Goal: Task Accomplishment & Management: Manage account settings

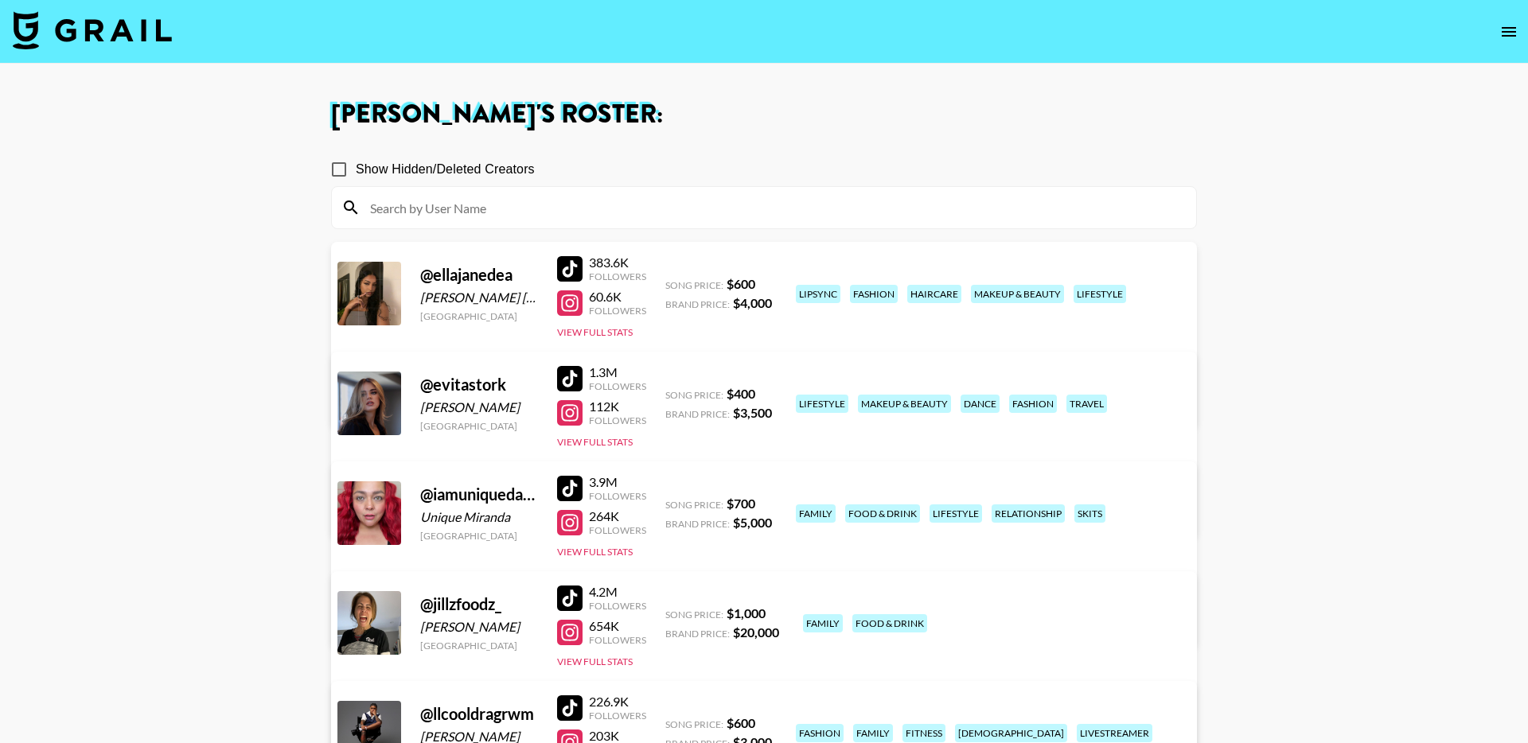
click at [93, 34] on img at bounding box center [92, 30] width 159 height 38
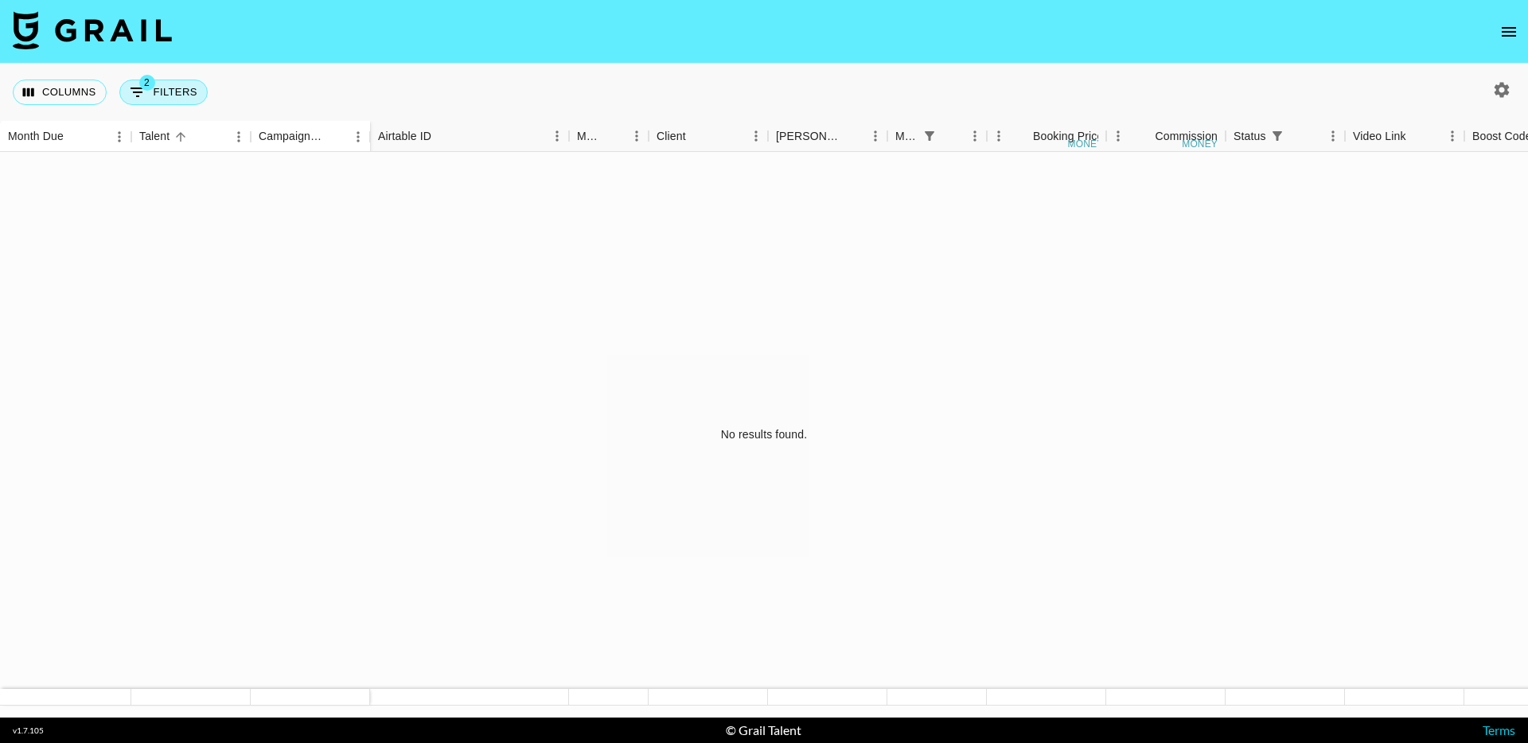
click at [183, 90] on button "2 Filters" at bounding box center [163, 92] width 88 height 25
select select "status"
select select "isNotAnyOf"
select select "monthDue2"
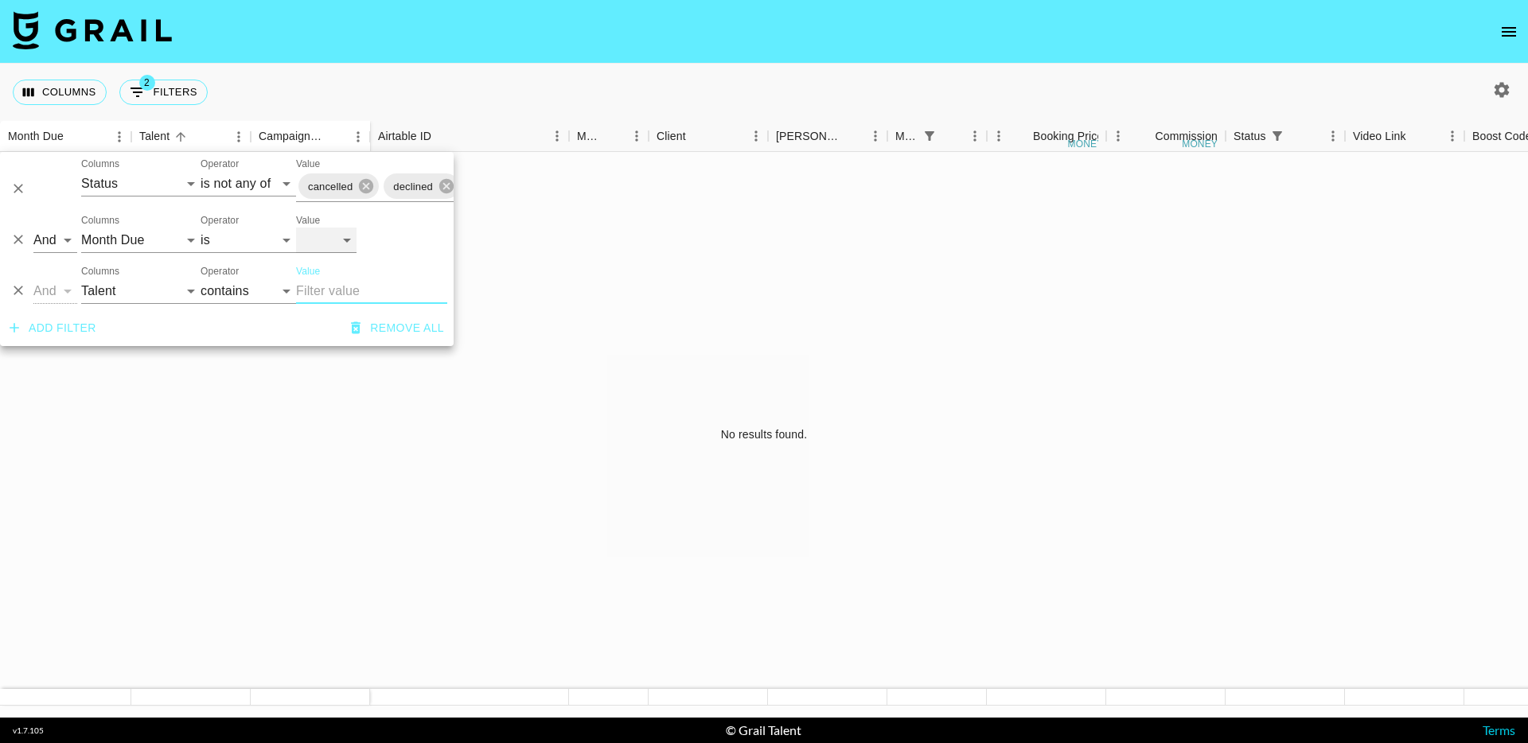
click at [352, 243] on select "Oct '26 Sep '26 Aug '26 Jul '26 Jun '26 May '26 Apr '26 Mar '26 Feb '26 Jan '26…" at bounding box center [326, 240] width 60 height 25
select select "Sep '25"
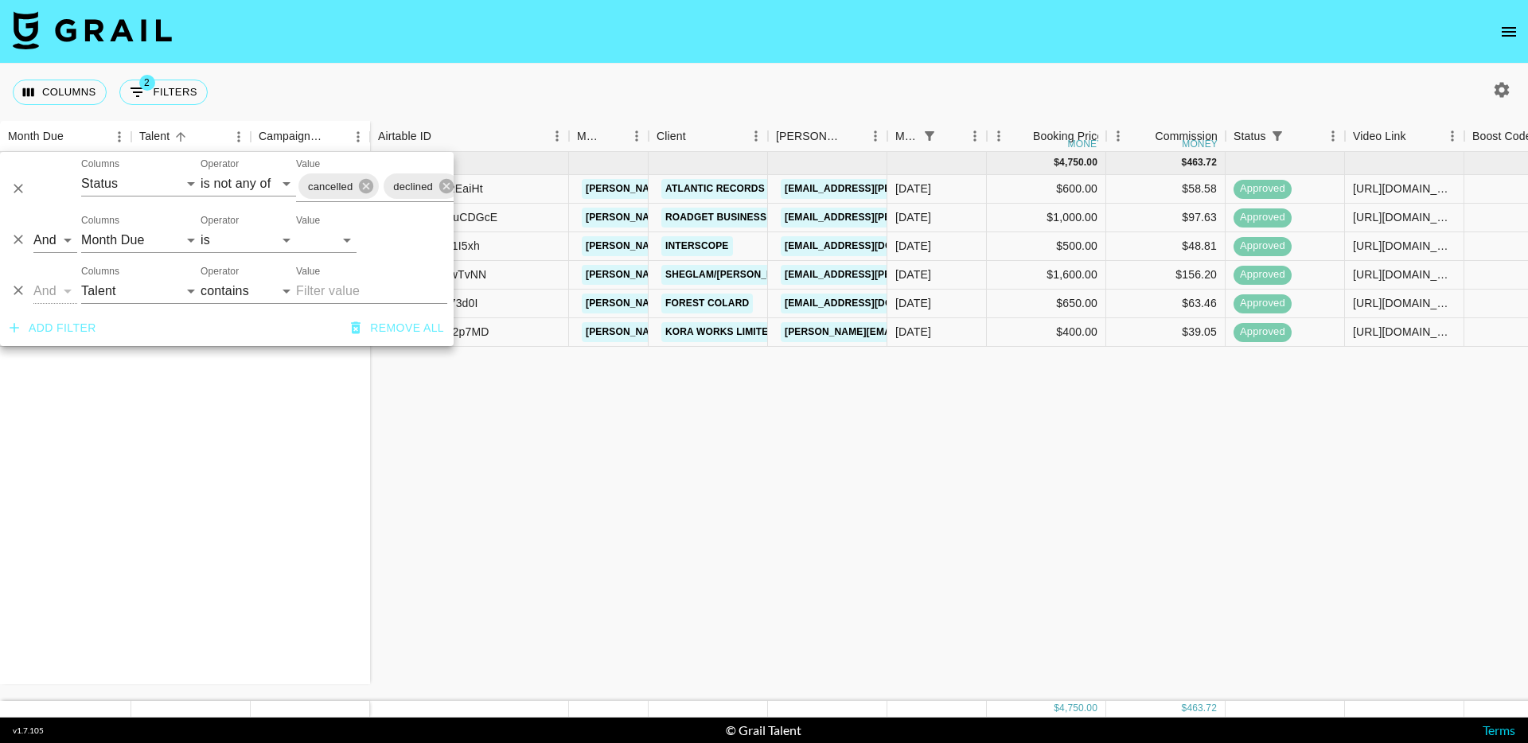
click at [488, 437] on div "Sep '25 ( 6 ) ellajanedea Don Toliver - Tiramisu ellajanedea Ella Jane x Shein …" at bounding box center [1301, 426] width 2602 height 549
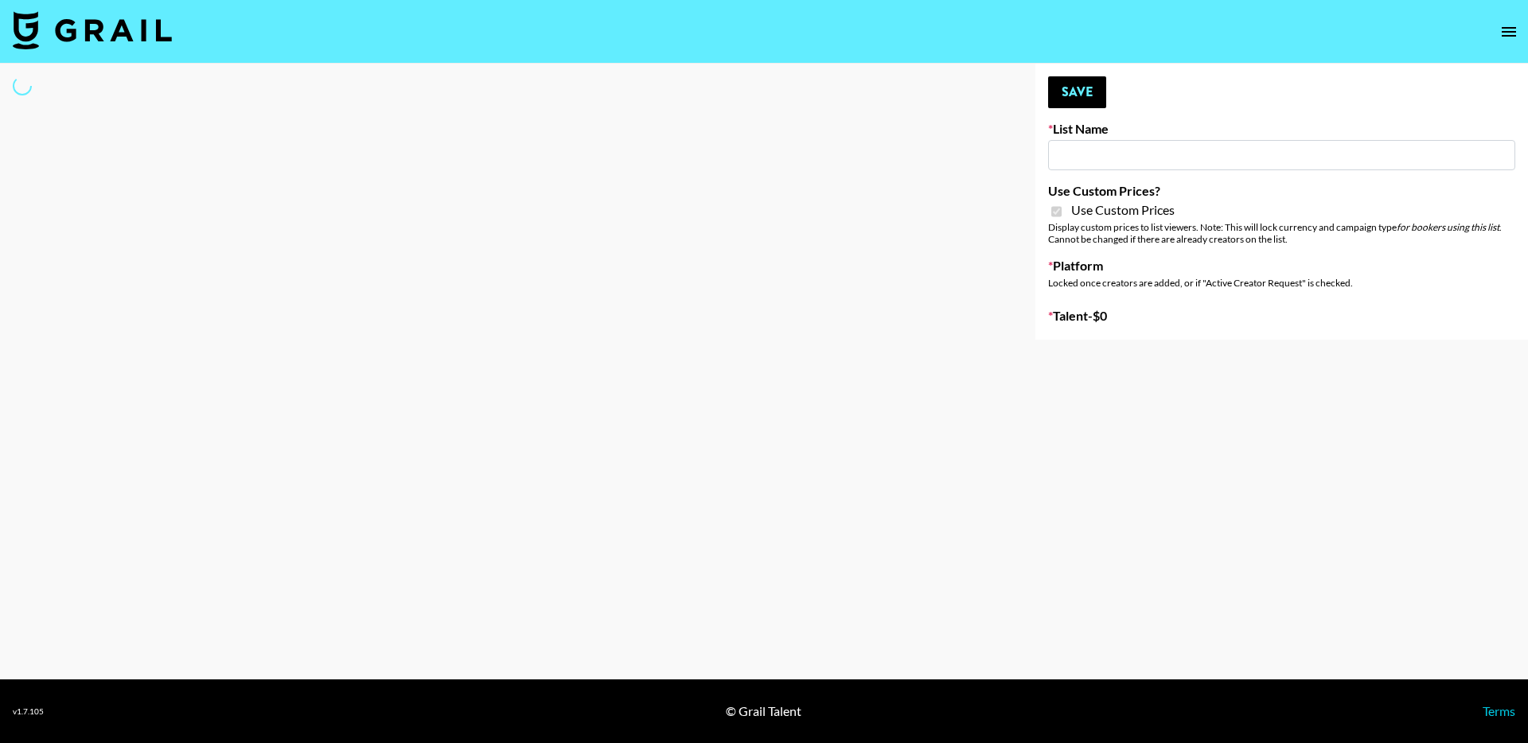
type input "Pretti Make-Up AI Assistant"
checkbox input "true"
select select "Brand"
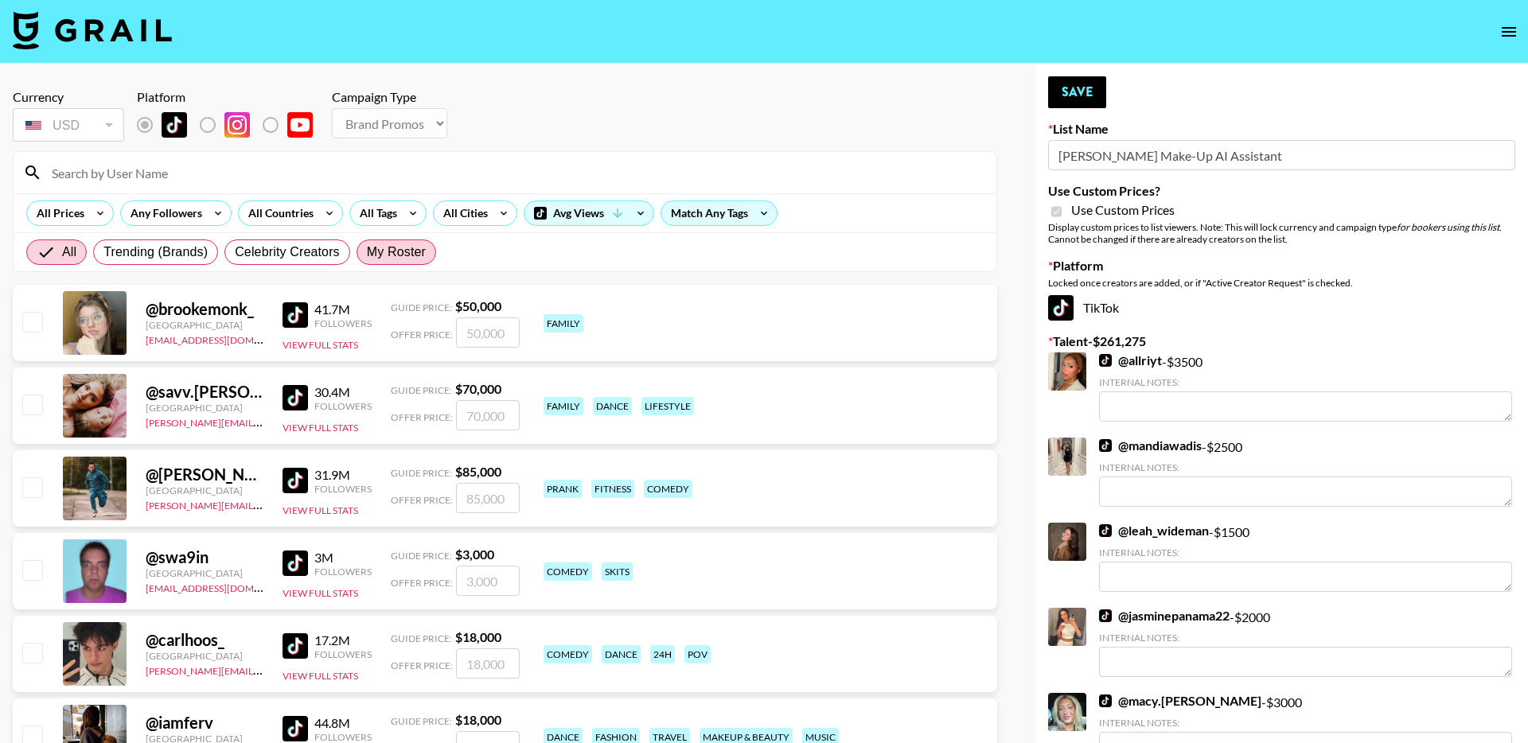
click at [380, 253] on span "My Roster" at bounding box center [396, 252] width 59 height 19
click at [367, 252] on input "My Roster" at bounding box center [367, 252] width 0 height 0
radio input "true"
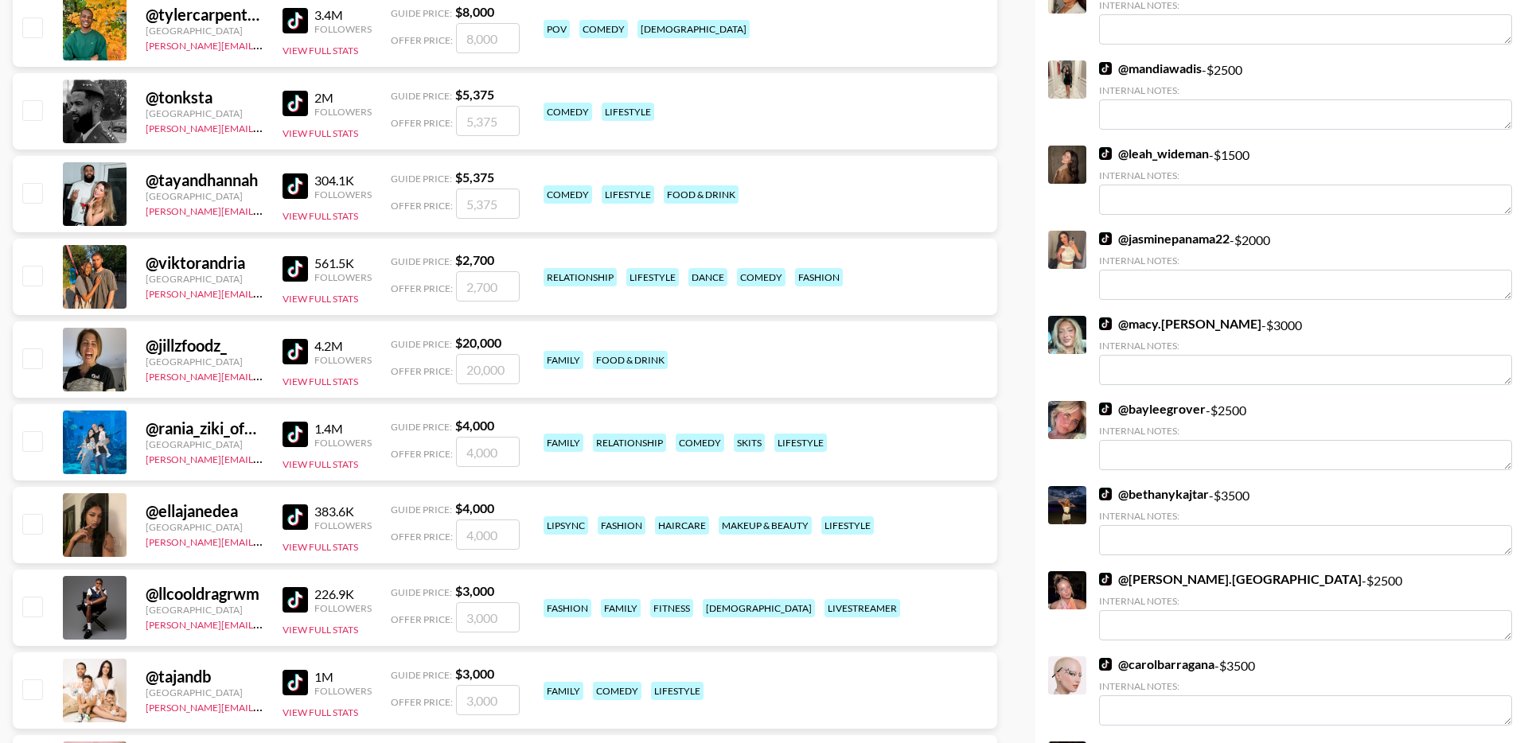
scroll to position [383, 0]
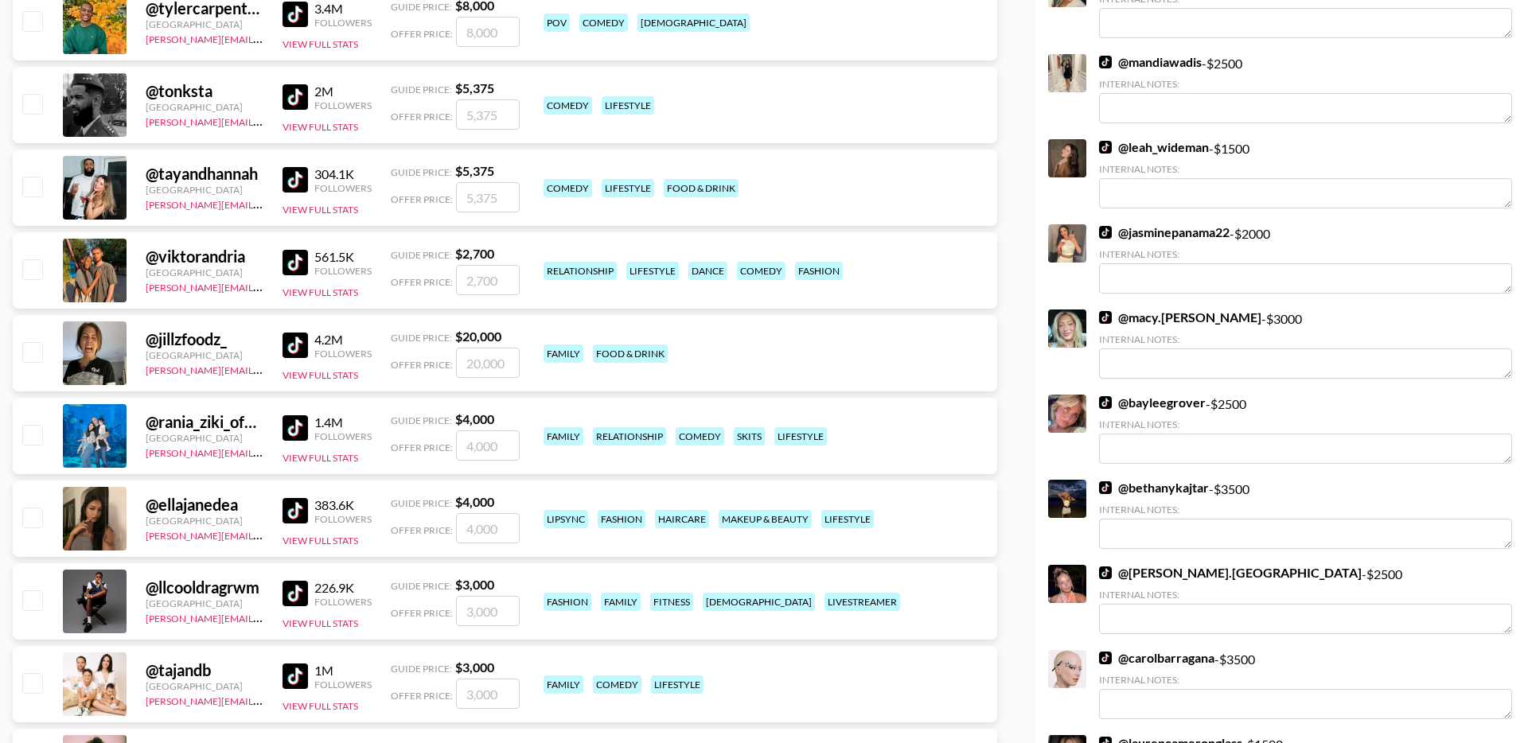
click at [35, 271] on input "checkbox" at bounding box center [31, 268] width 19 height 19
checkbox input "true"
drag, startPoint x: 500, startPoint y: 278, endPoint x: 428, endPoint y: 278, distance: 72.4
click at [429, 278] on div "Offer Price: 2700" at bounding box center [455, 280] width 129 height 30
type input "2000"
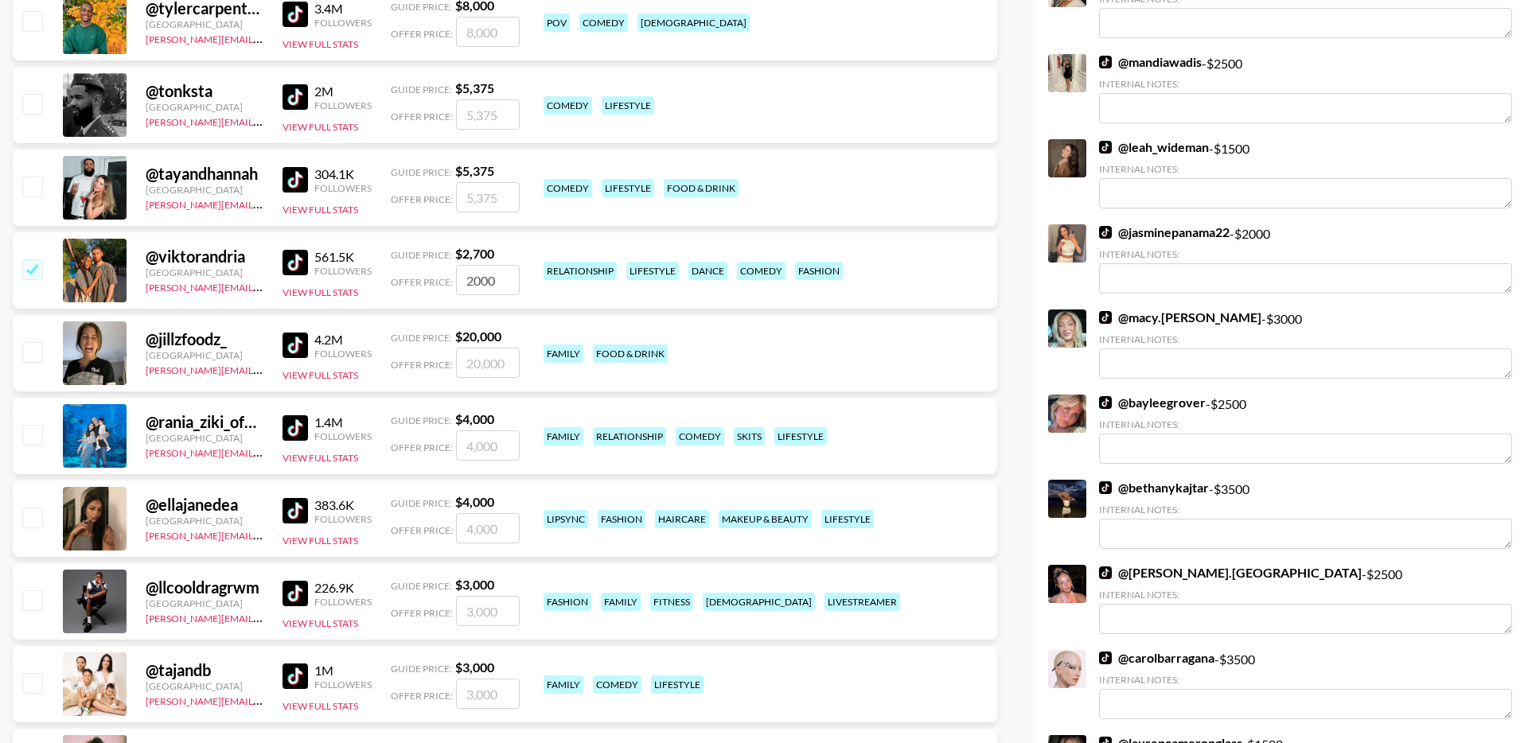
click at [25, 438] on input "checkbox" at bounding box center [31, 434] width 19 height 19
checkbox input "true"
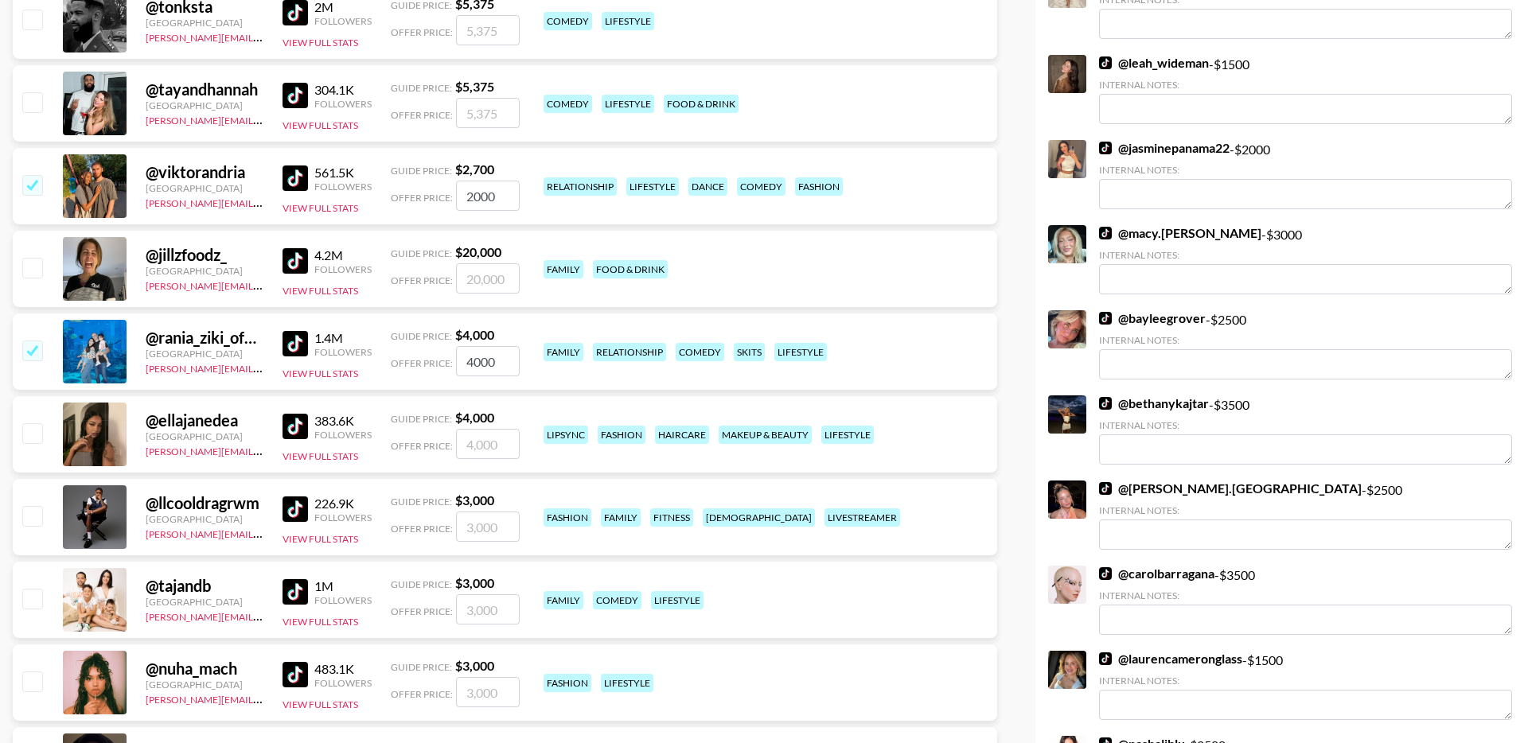
scroll to position [479, 0]
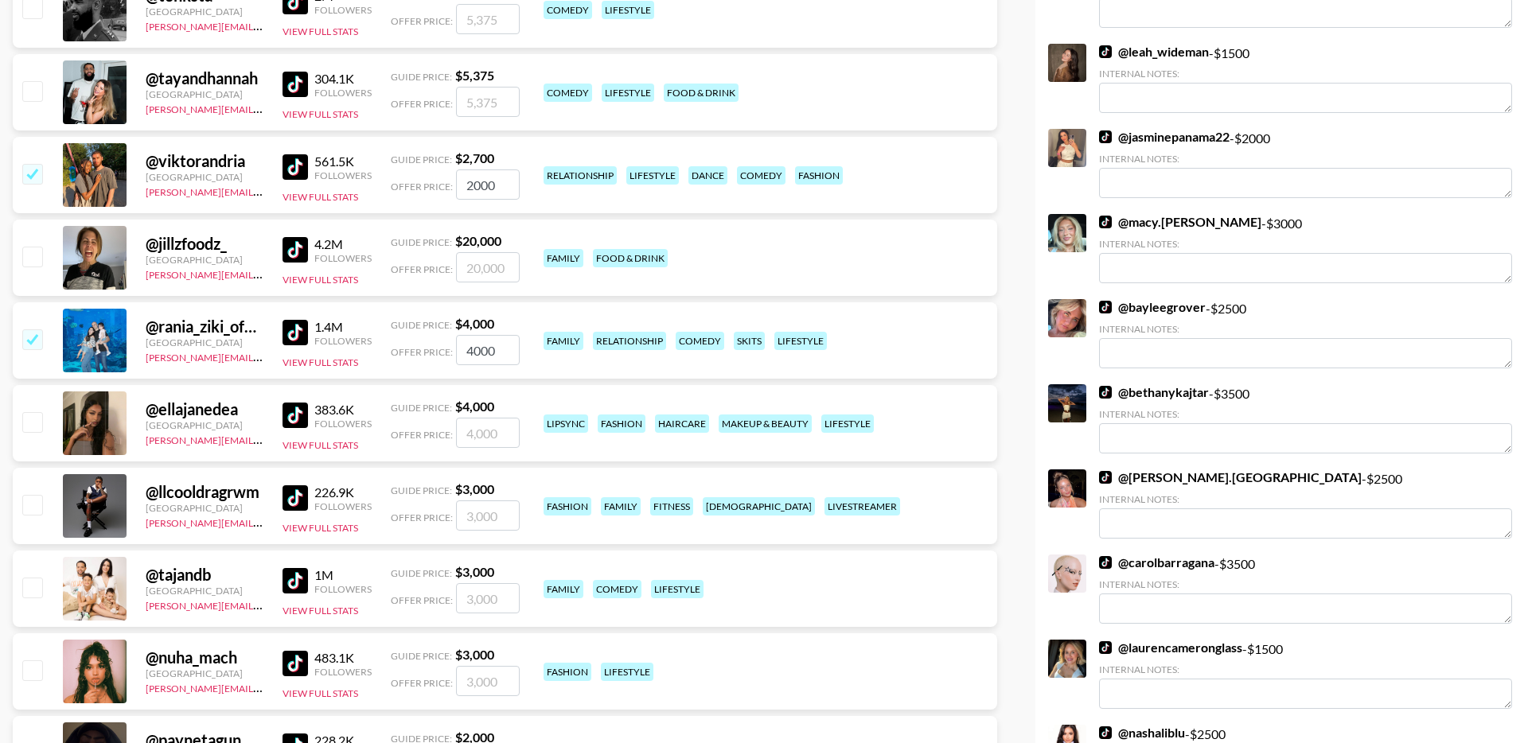
drag, startPoint x: 504, startPoint y: 344, endPoint x: 367, endPoint y: 344, distance: 137.6
click at [367, 344] on div "@ rania_ziki_official United States viktor@grail-talent.com 1.4M Followers View…" at bounding box center [505, 340] width 984 height 76
type input "3500"
click at [35, 425] on input "checkbox" at bounding box center [31, 421] width 19 height 19
checkbox input "true"
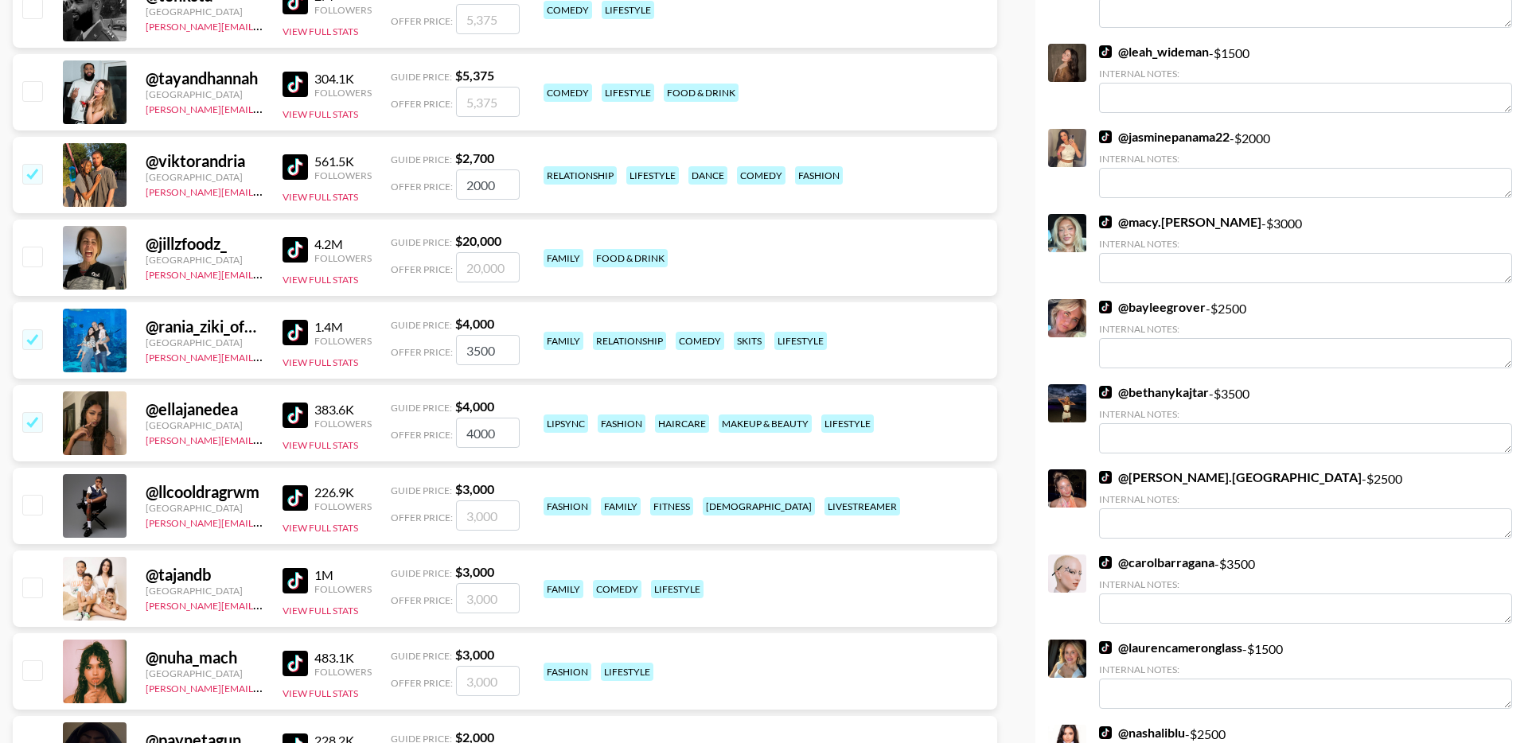
drag, startPoint x: 503, startPoint y: 434, endPoint x: 387, endPoint y: 434, distance: 116.2
click at [387, 434] on div "@ ellajanedea Australia viktor@grail-talent.com 383.6K Followers View Full Stat…" at bounding box center [505, 423] width 984 height 76
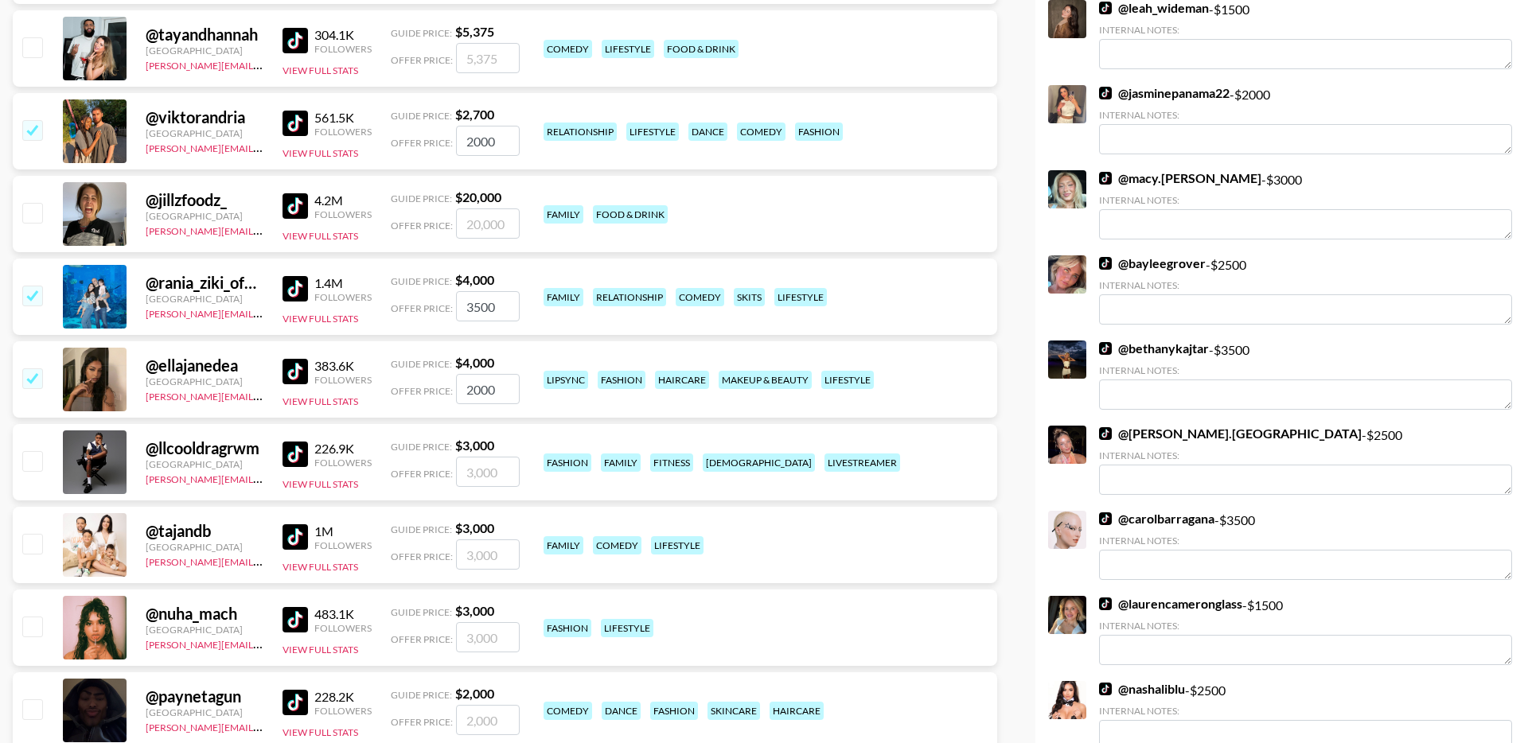
type input "2000"
click at [39, 623] on input "checkbox" at bounding box center [31, 626] width 19 height 19
checkbox input "true"
drag, startPoint x: 500, startPoint y: 636, endPoint x: 443, endPoint y: 636, distance: 57.3
click at [445, 636] on div "Offer Price: 3000" at bounding box center [455, 637] width 129 height 30
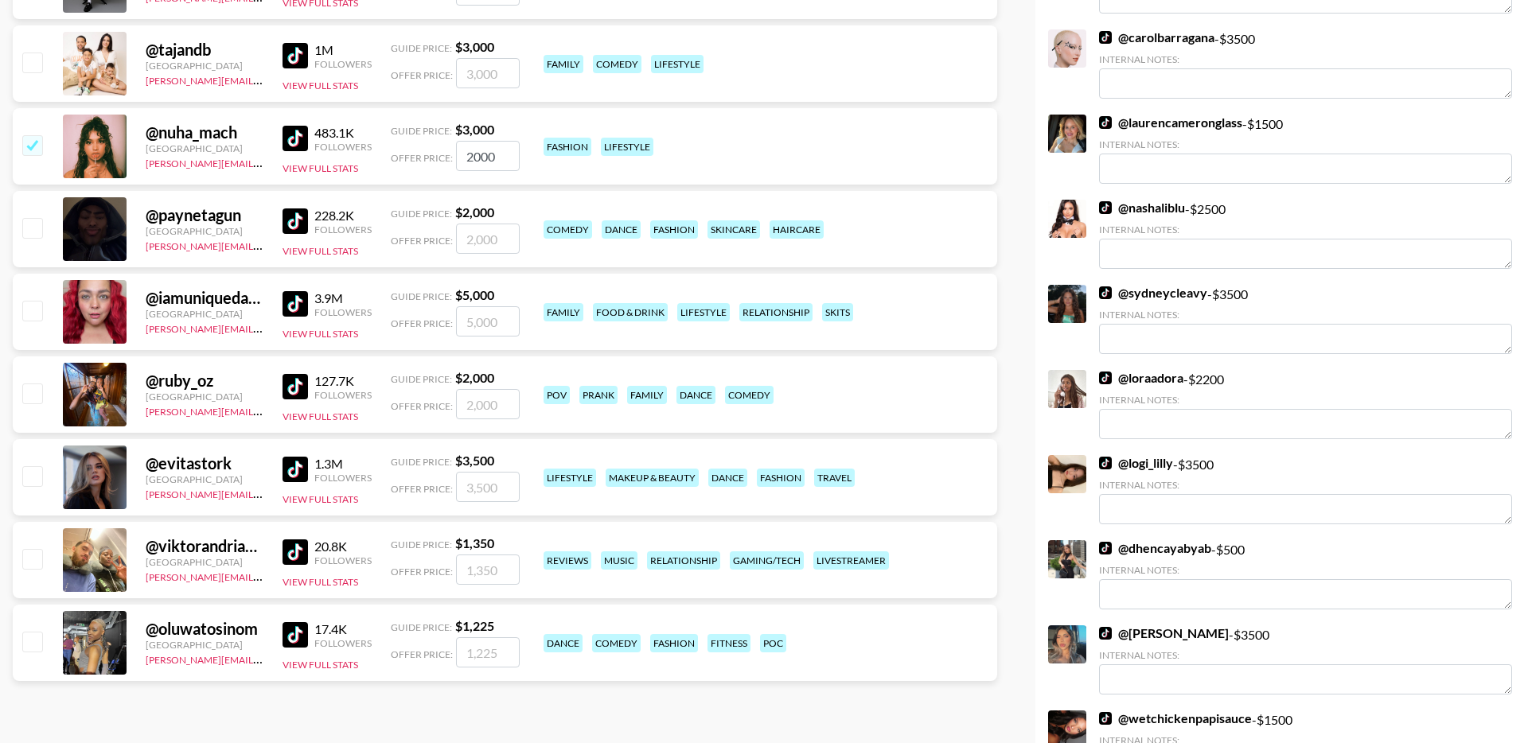
scroll to position [1022, 0]
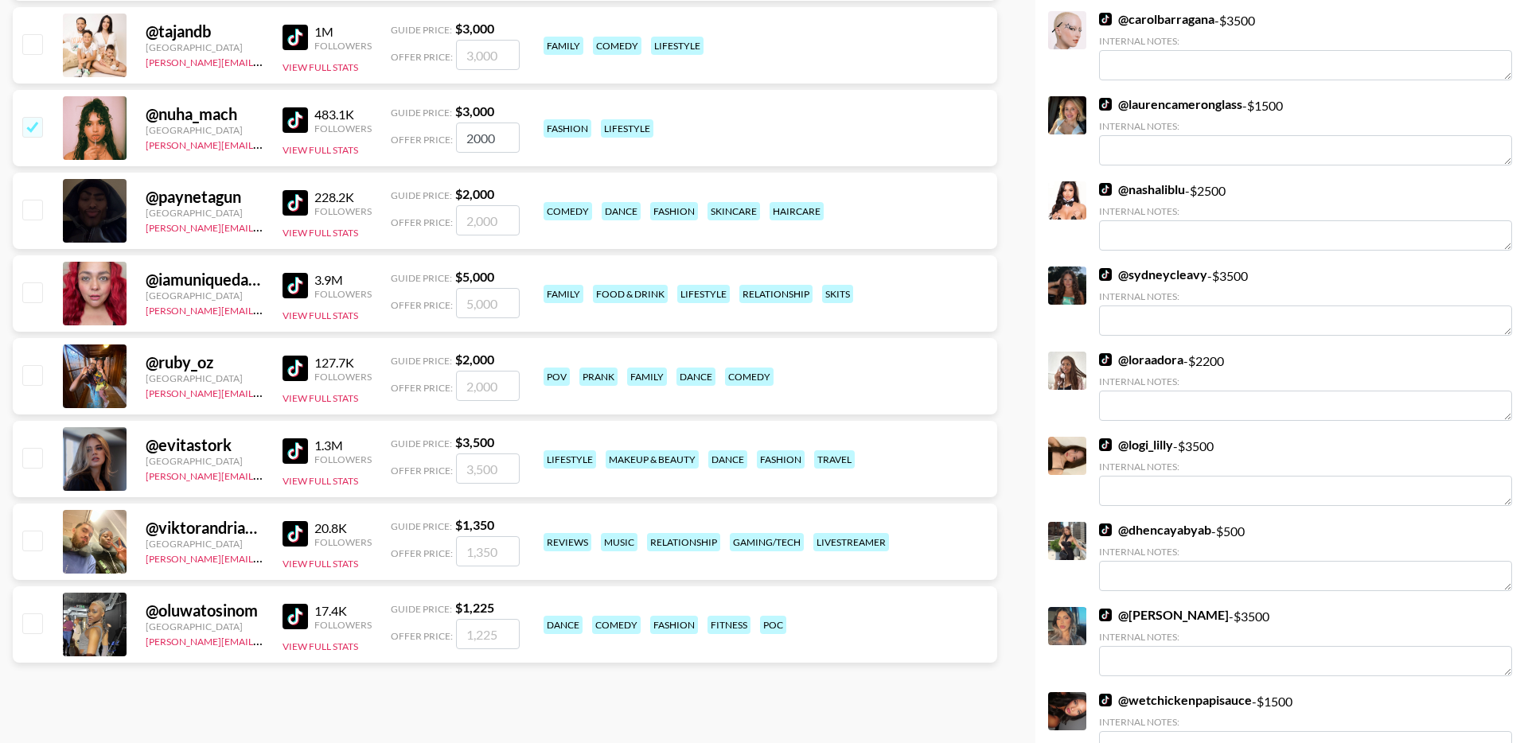
type input "2000"
click at [35, 373] on input "checkbox" at bounding box center [31, 374] width 19 height 19
checkbox input "true"
drag, startPoint x: 495, startPoint y: 399, endPoint x: 457, endPoint y: 387, distance: 39.5
click at [457, 387] on input "2000" at bounding box center [488, 386] width 64 height 30
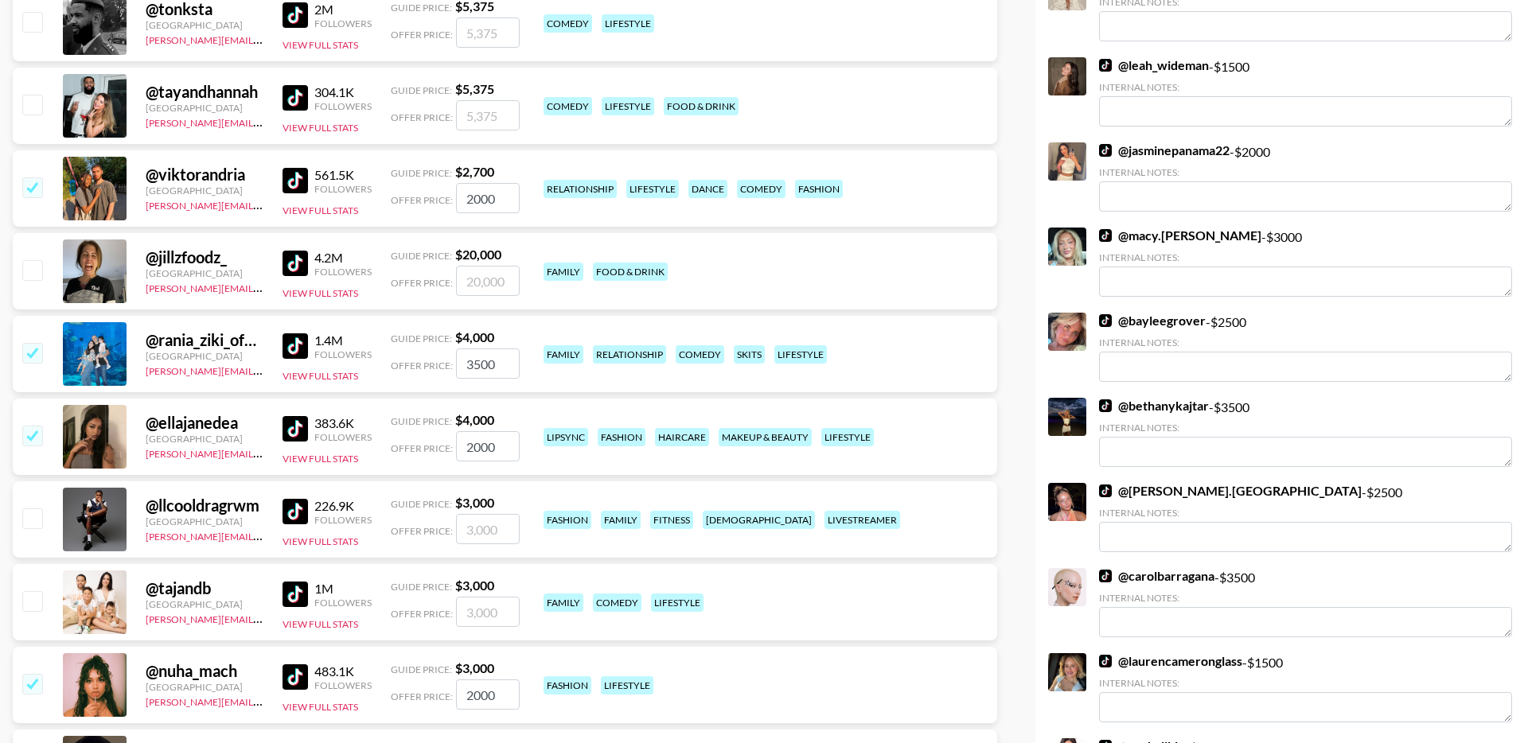
scroll to position [0, 0]
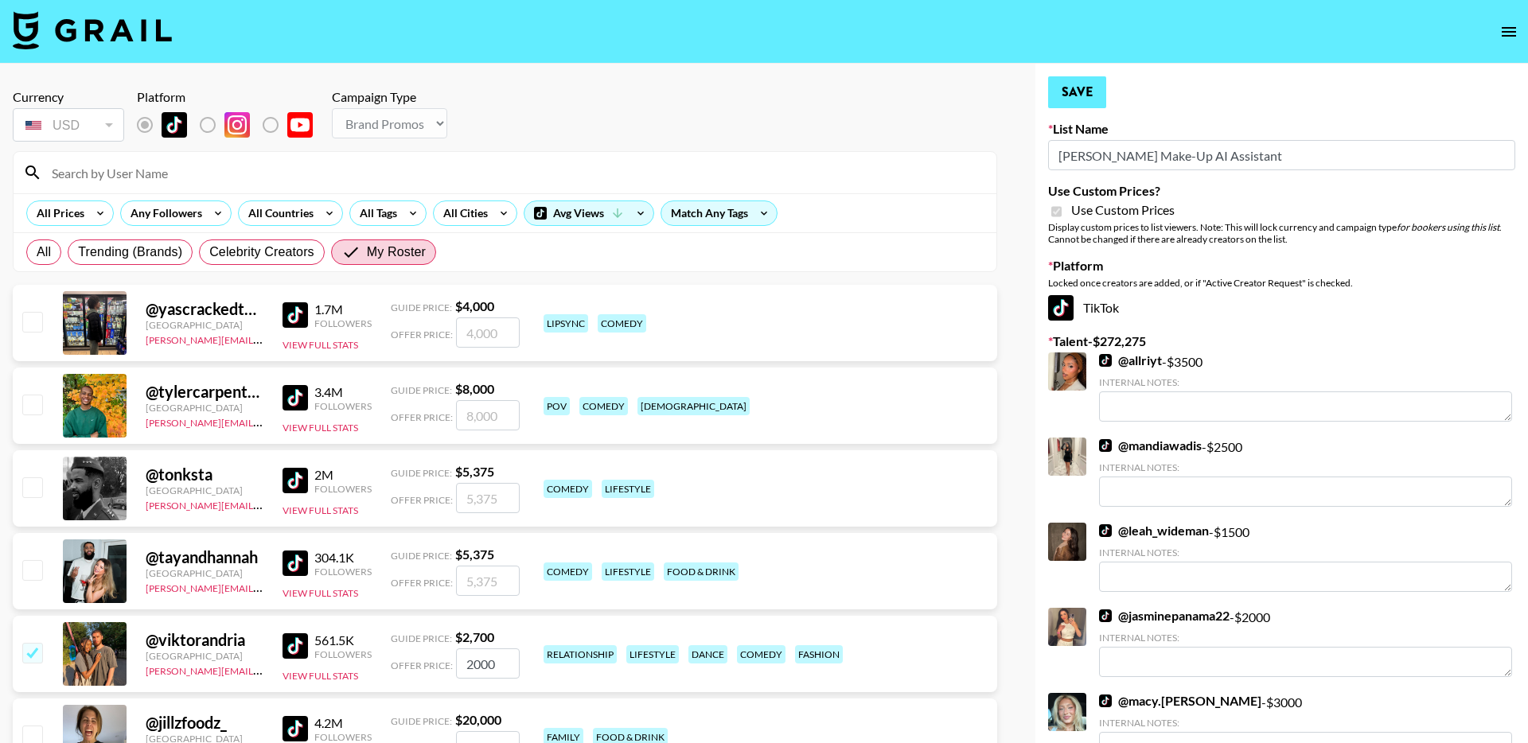
type input "1500"
click at [1103, 101] on button "Save" at bounding box center [1077, 92] width 58 height 32
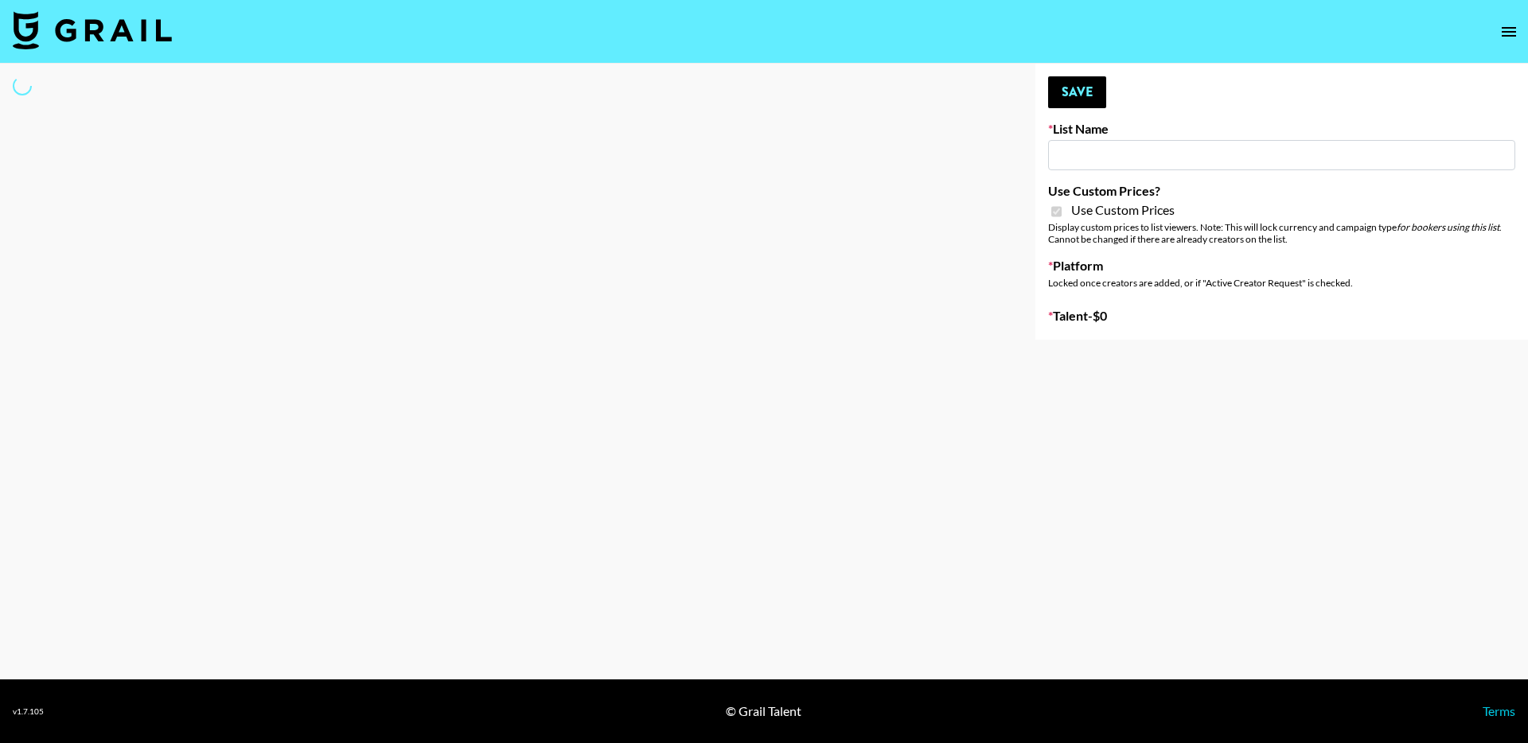
type input "**Noschinko UGC**"
checkbox input "true"
select select "Brand"
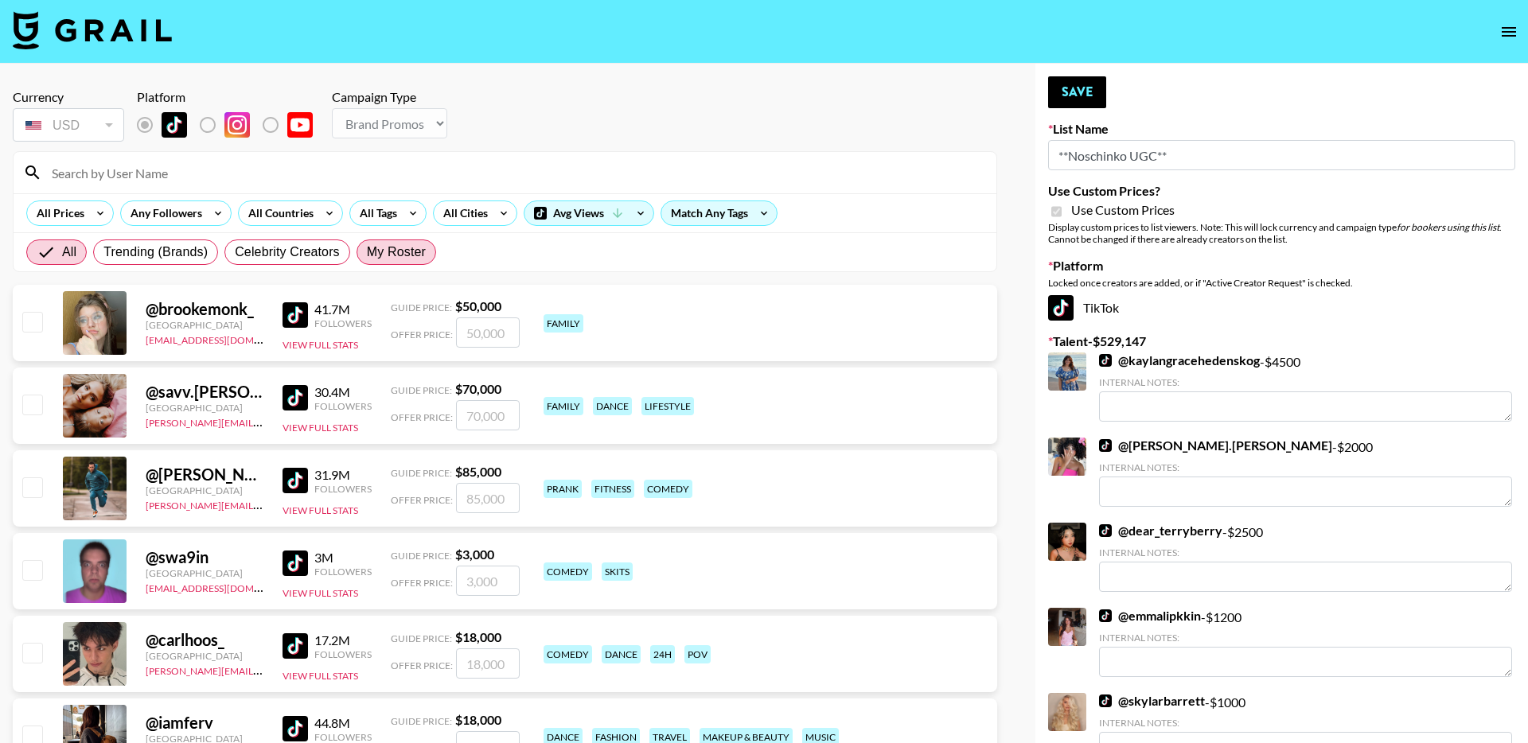
click at [394, 247] on span "My Roster" at bounding box center [396, 252] width 59 height 19
click at [367, 252] on input "My Roster" at bounding box center [367, 252] width 0 height 0
radio input "true"
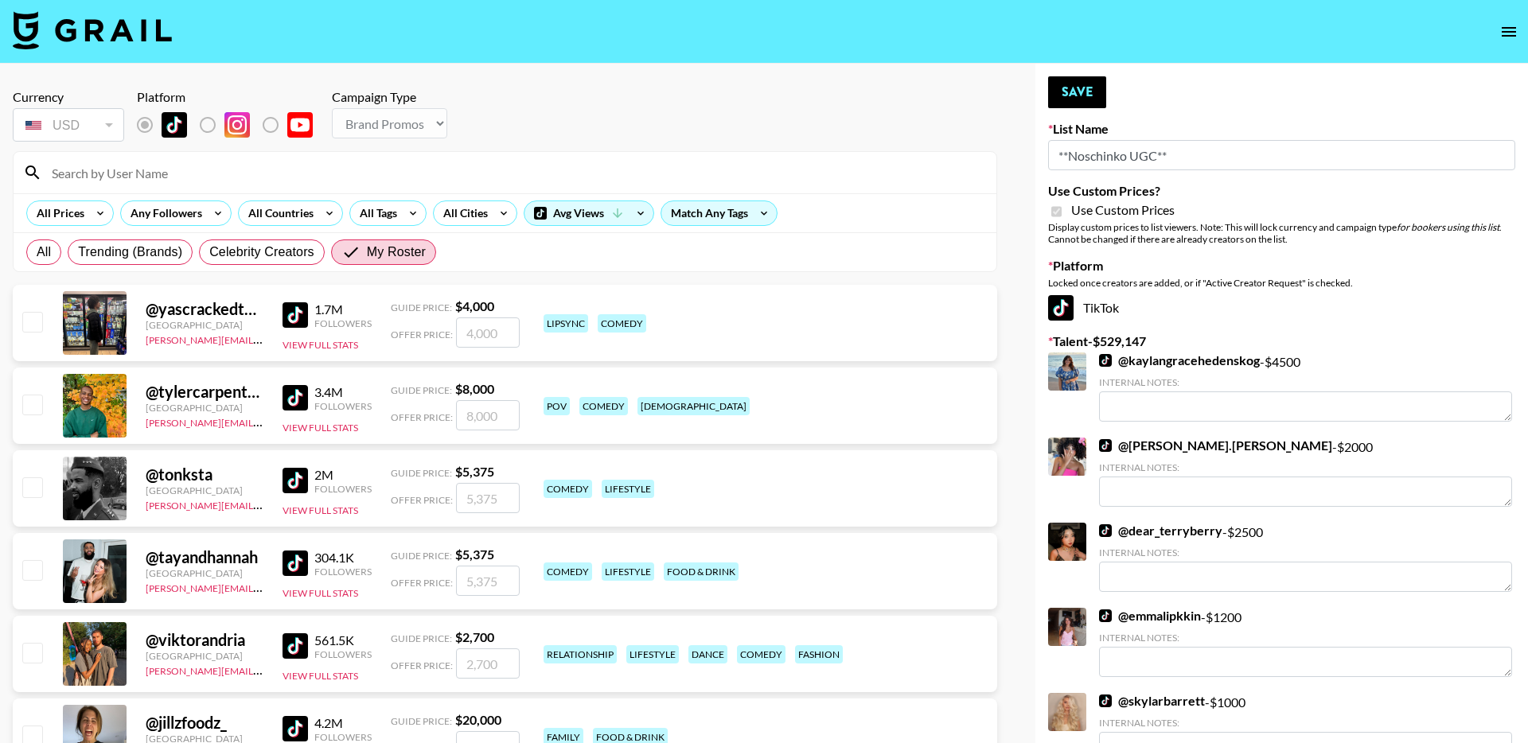
click at [33, 407] on input "checkbox" at bounding box center [31, 404] width 19 height 19
checkbox input "true"
type input "8000"
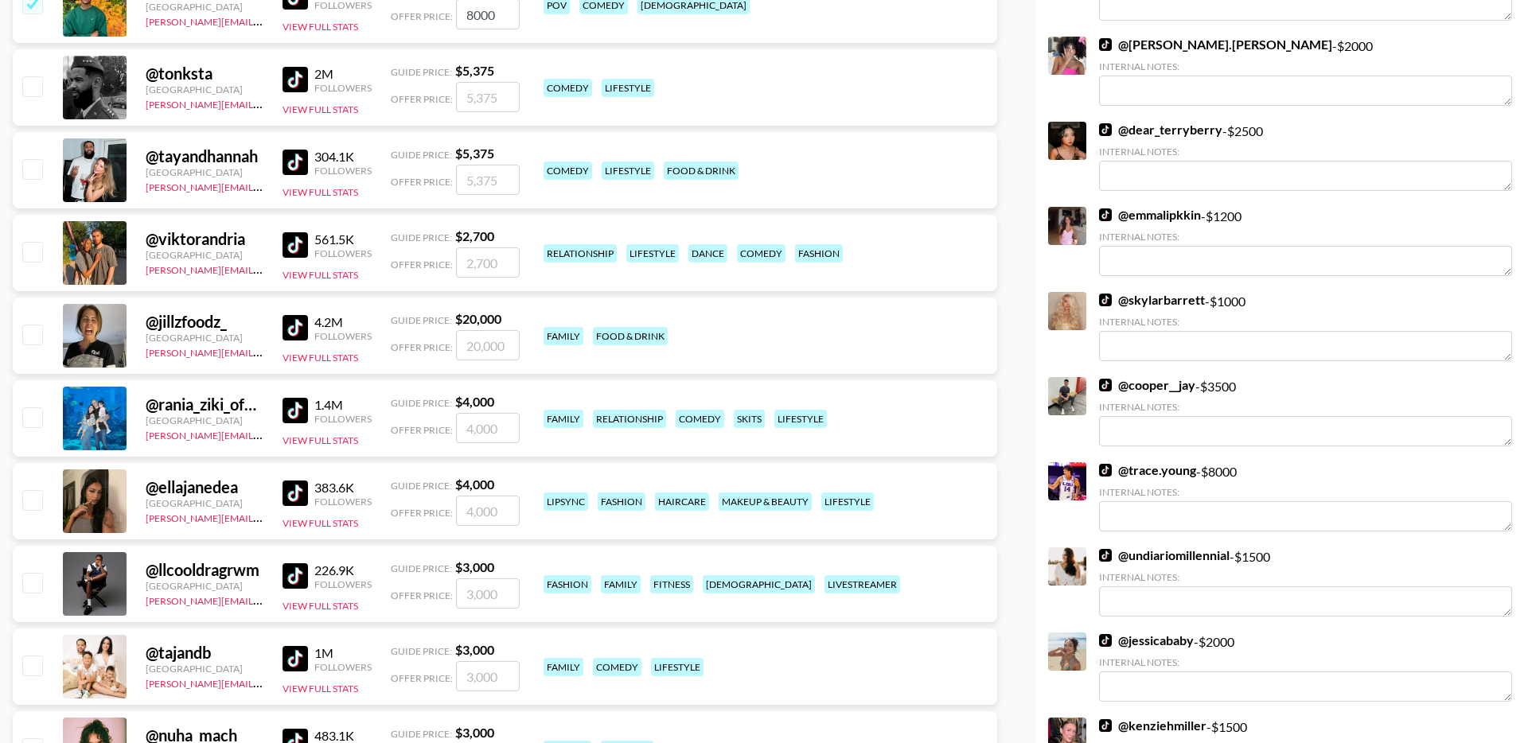
scroll to position [418, 0]
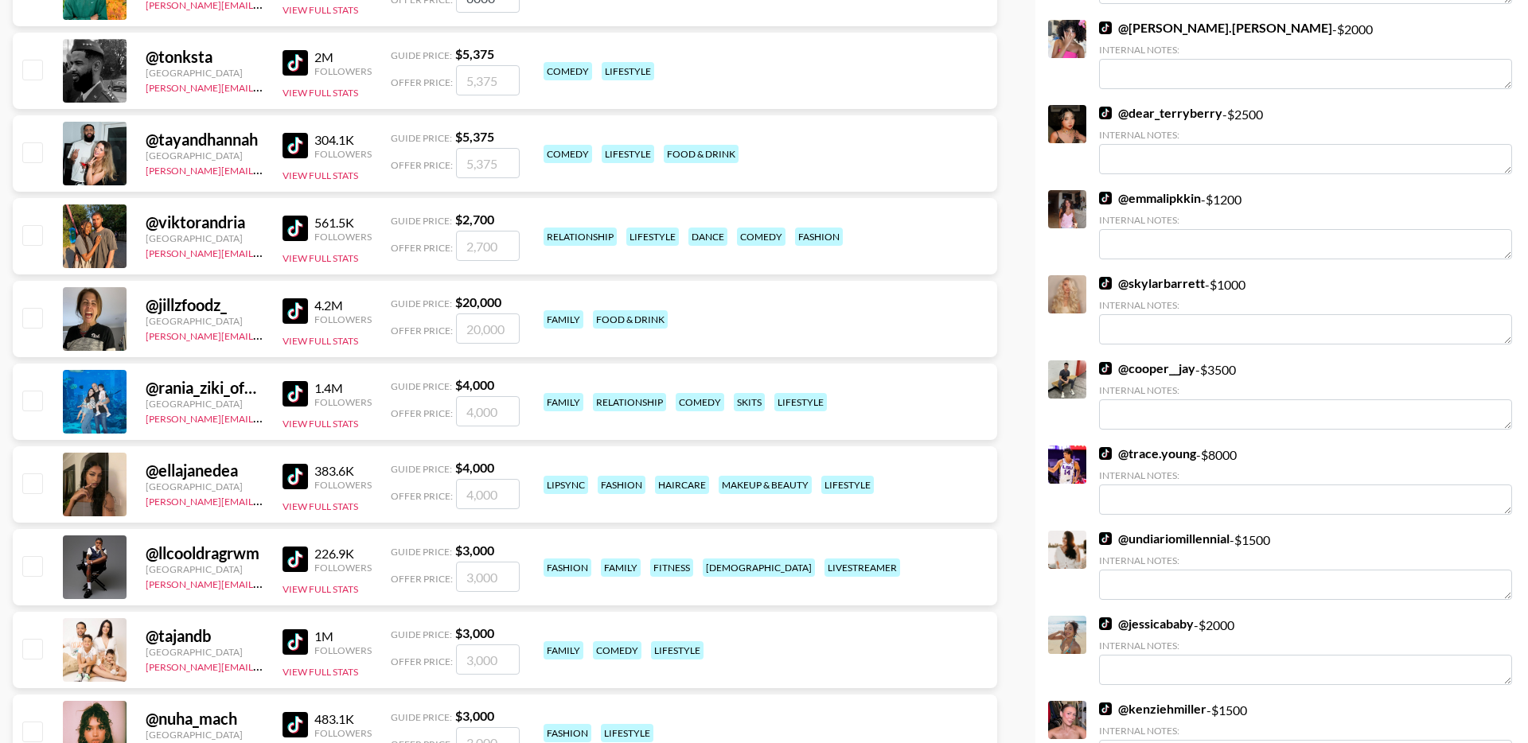
click at [36, 386] on div "@ rania_ziki_official United States viktor@grail-talent.com 1.4M Followers View…" at bounding box center [505, 402] width 984 height 76
click at [36, 403] on input "checkbox" at bounding box center [31, 400] width 19 height 19
checkbox input "true"
drag, startPoint x: 508, startPoint y: 412, endPoint x: 385, endPoint y: 412, distance: 122.5
click at [385, 412] on div "@ rania_ziki_official United States viktor@grail-talent.com 1.4M Followers View…" at bounding box center [505, 402] width 984 height 76
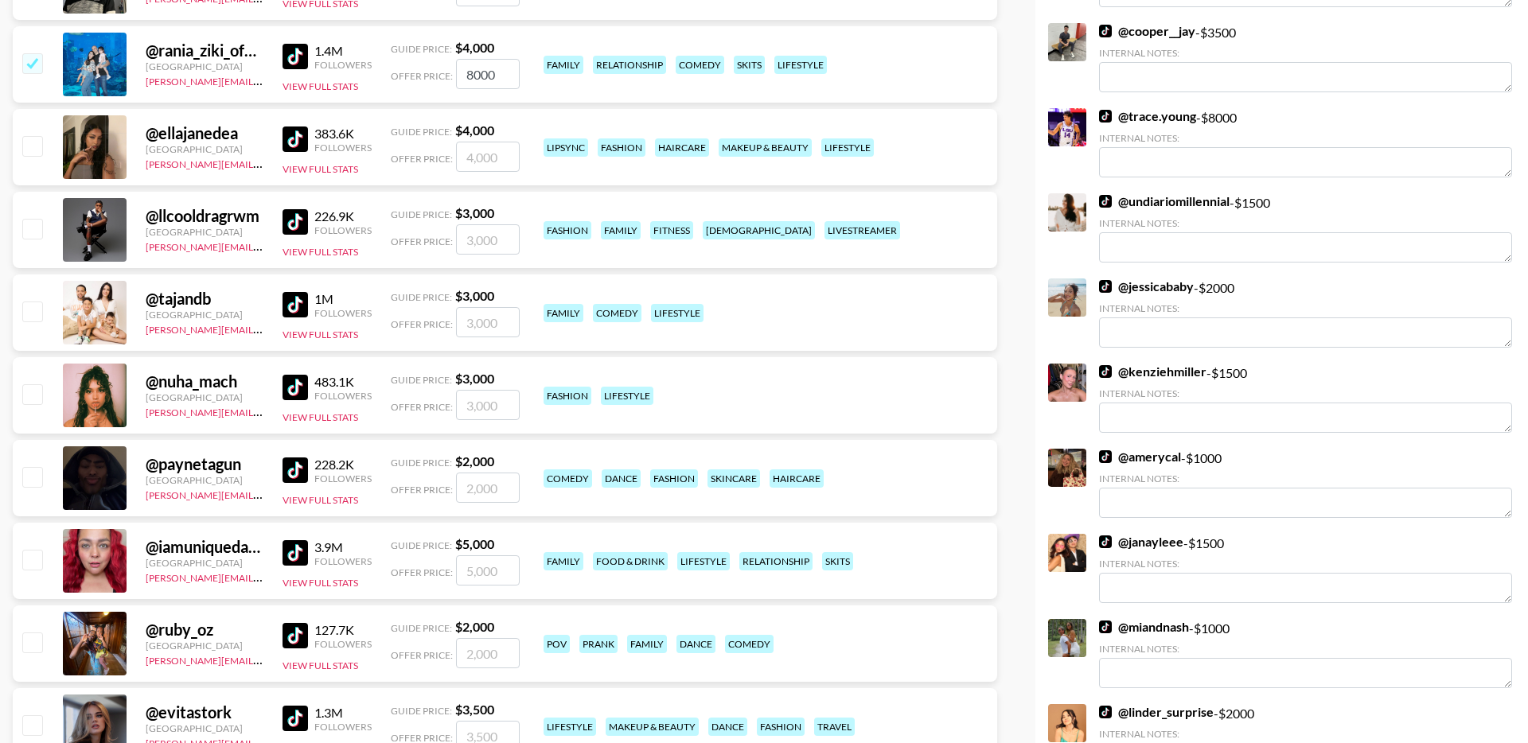
scroll to position [808, 0]
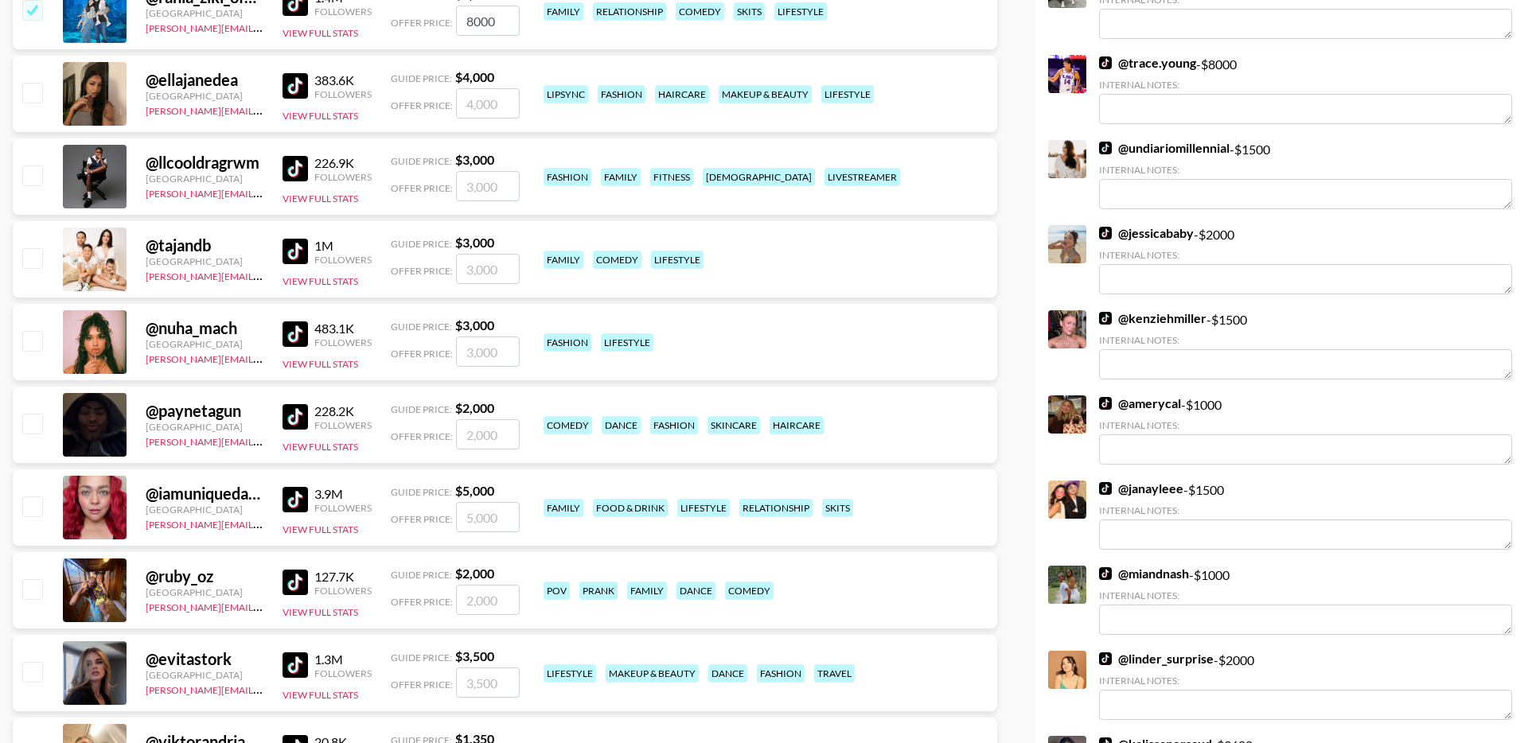
type input "8000"
click at [35, 426] on input "checkbox" at bounding box center [31, 423] width 19 height 19
checkbox input "true"
type input "2000"
click at [33, 424] on input "checkbox" at bounding box center [31, 423] width 19 height 19
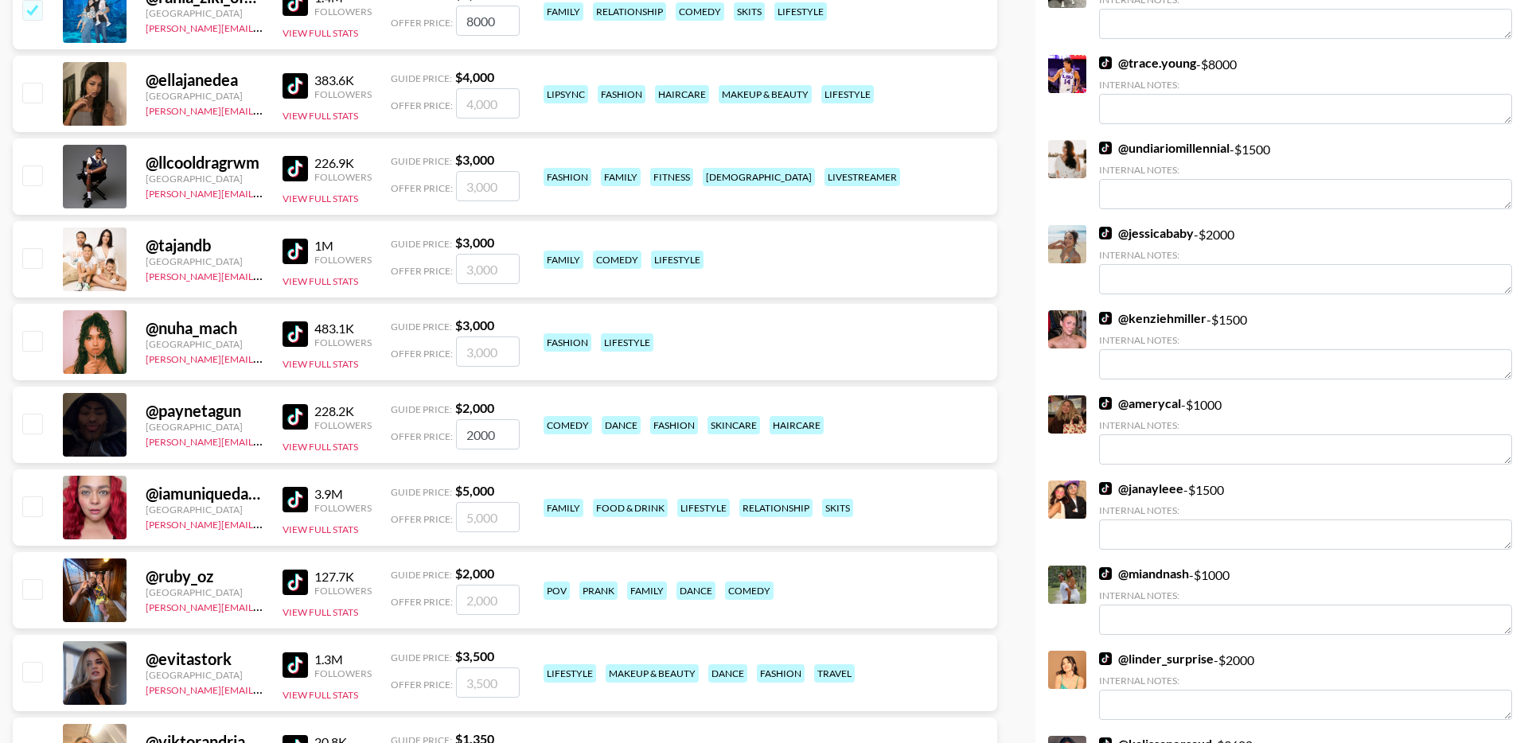
checkbox input "false"
click at [33, 507] on input "checkbox" at bounding box center [31, 505] width 19 height 19
checkbox input "true"
drag, startPoint x: 507, startPoint y: 518, endPoint x: 372, endPoint y: 518, distance: 135.3
click at [372, 518] on div "@ iamuniquedaily United States viktor@grail-talent.com 3.9M Followers View Full…" at bounding box center [505, 507] width 984 height 76
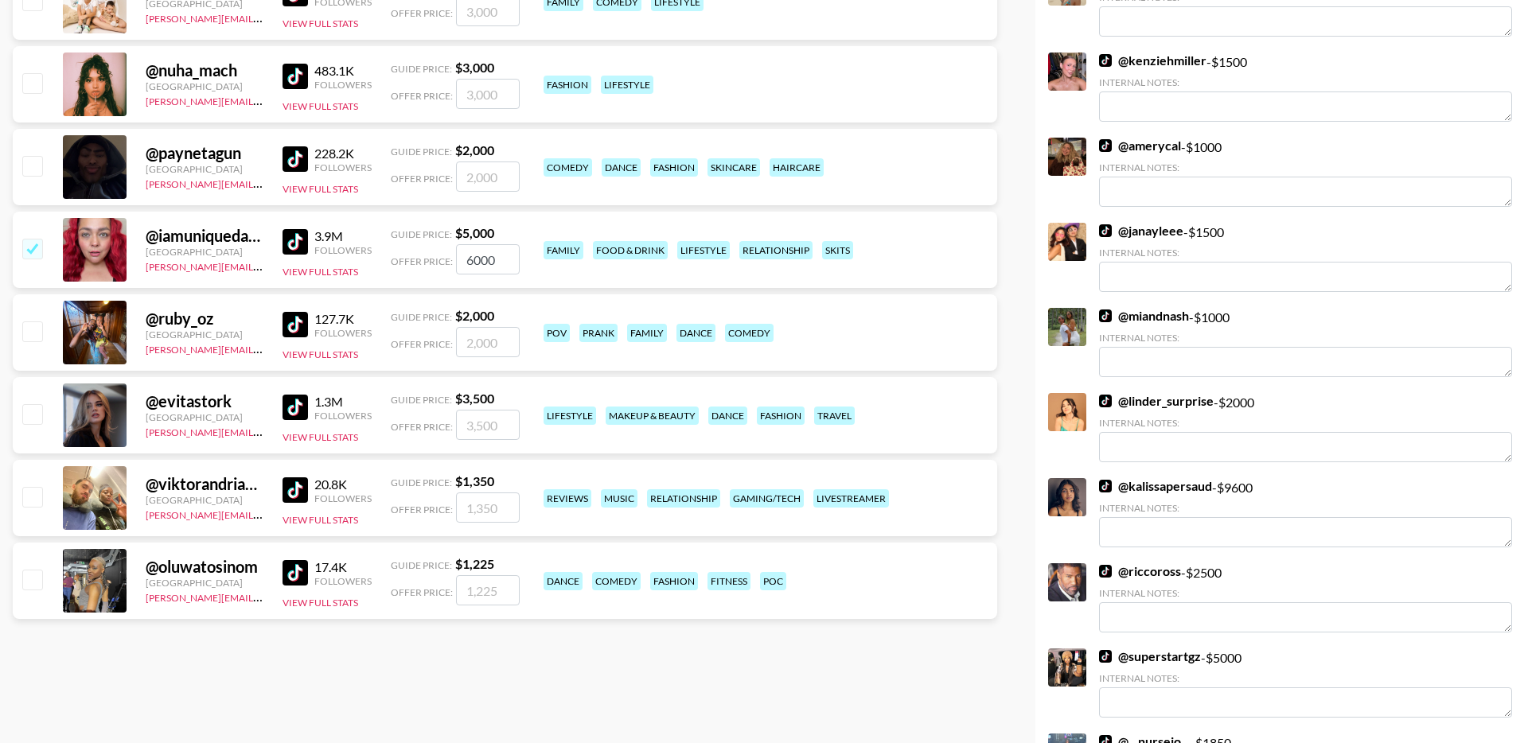
scroll to position [0, 0]
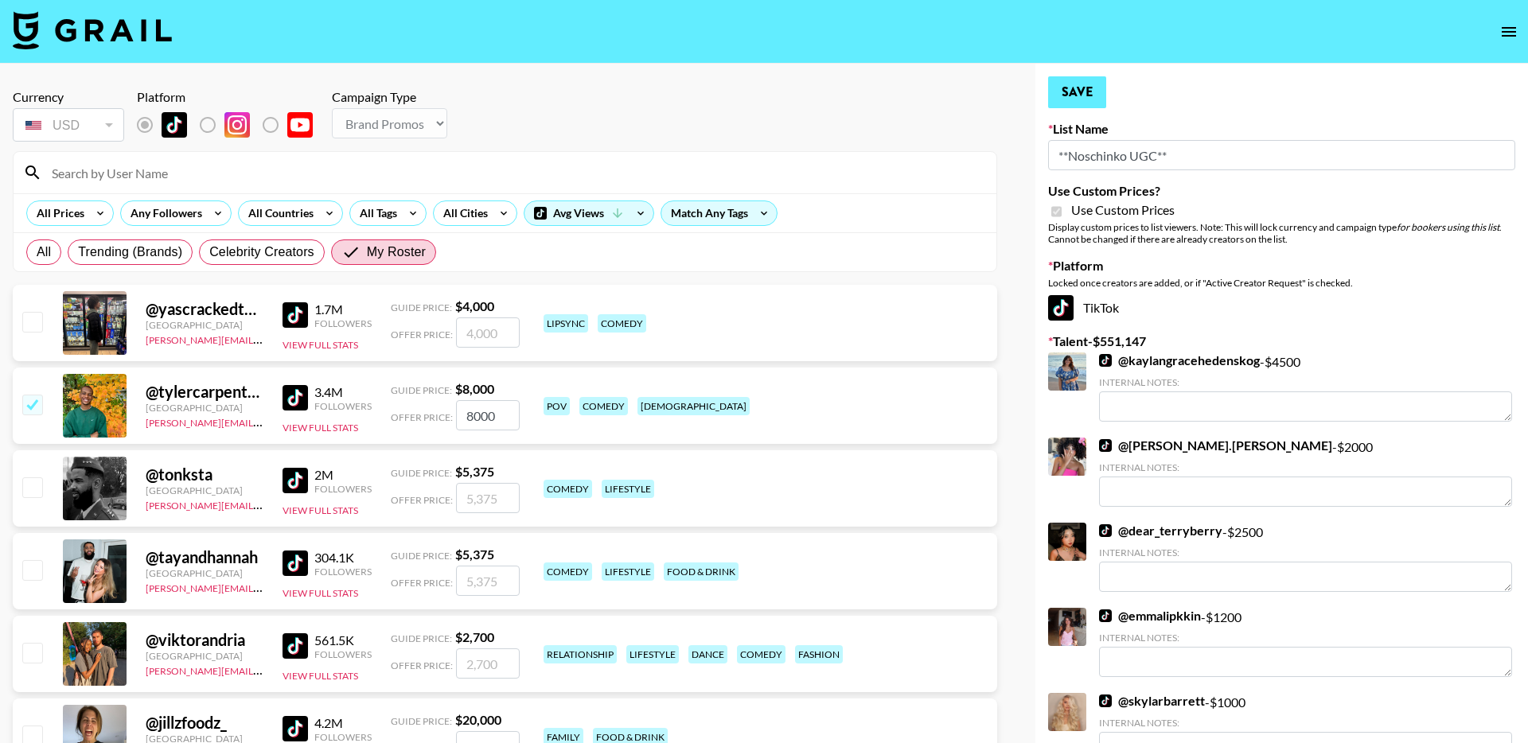
type input "6000"
click at [1094, 91] on button "Save" at bounding box center [1077, 92] width 58 height 32
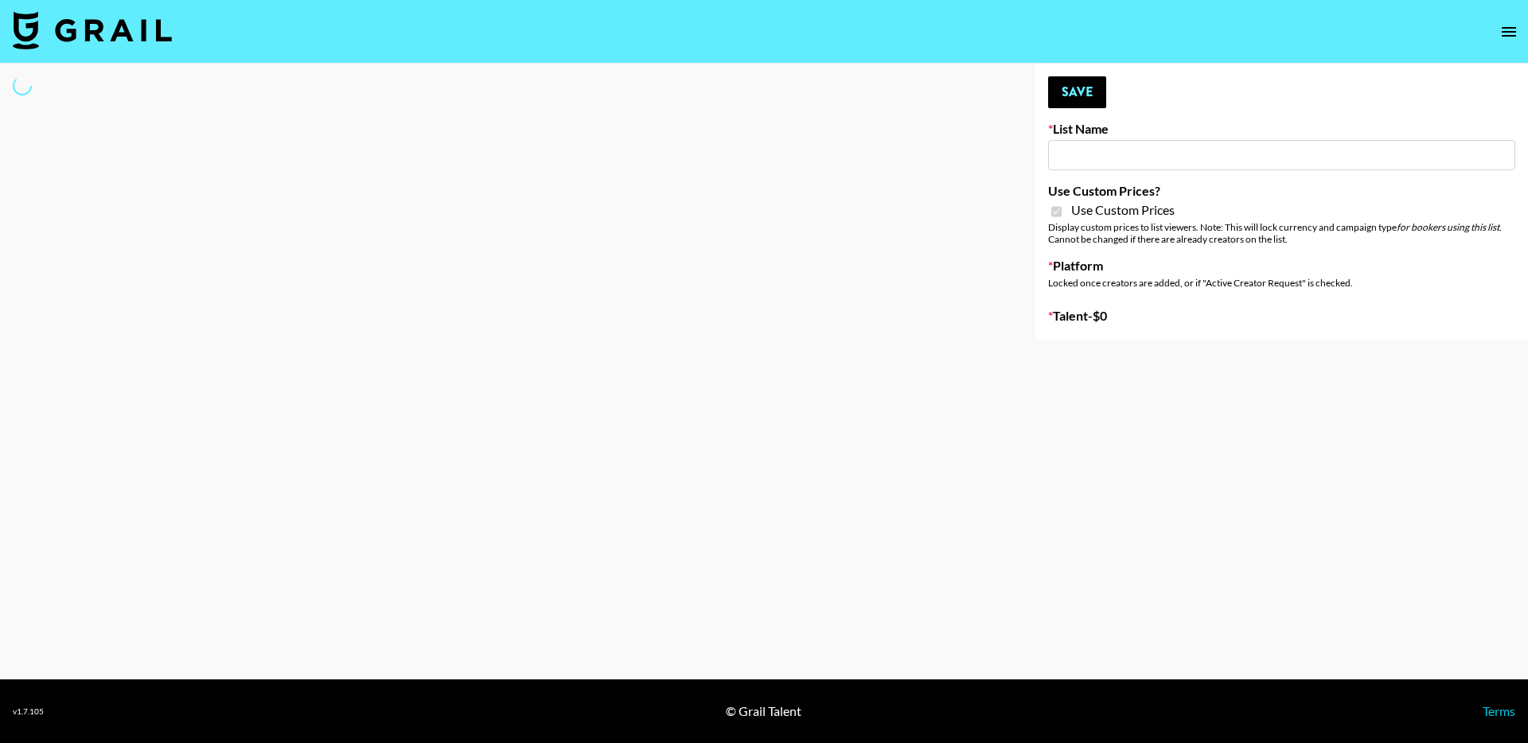
type input "LISEN Watch"
checkbox input "true"
select select "Brand"
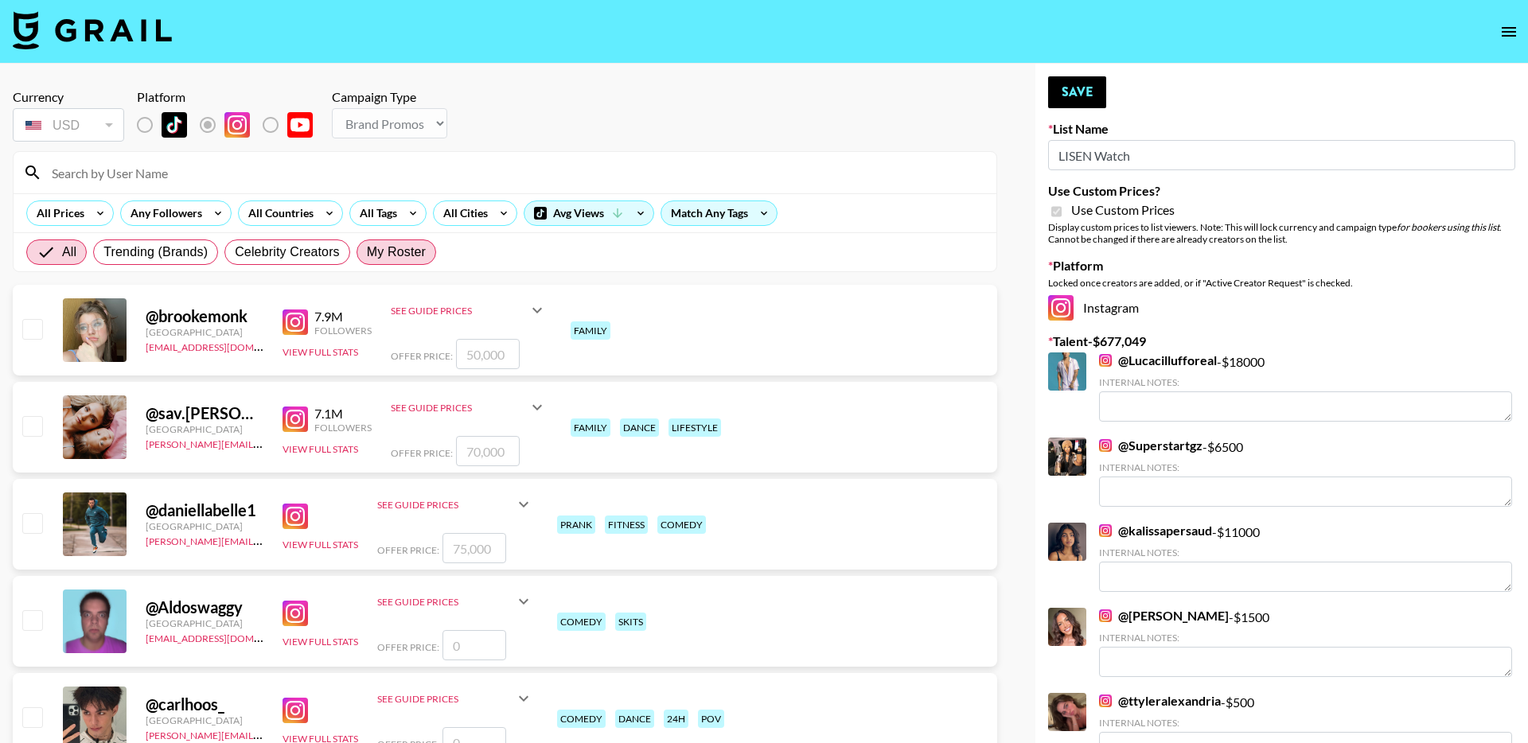
click at [403, 247] on span "My Roster" at bounding box center [396, 252] width 59 height 19
click at [367, 252] on input "My Roster" at bounding box center [367, 252] width 0 height 0
radio input "true"
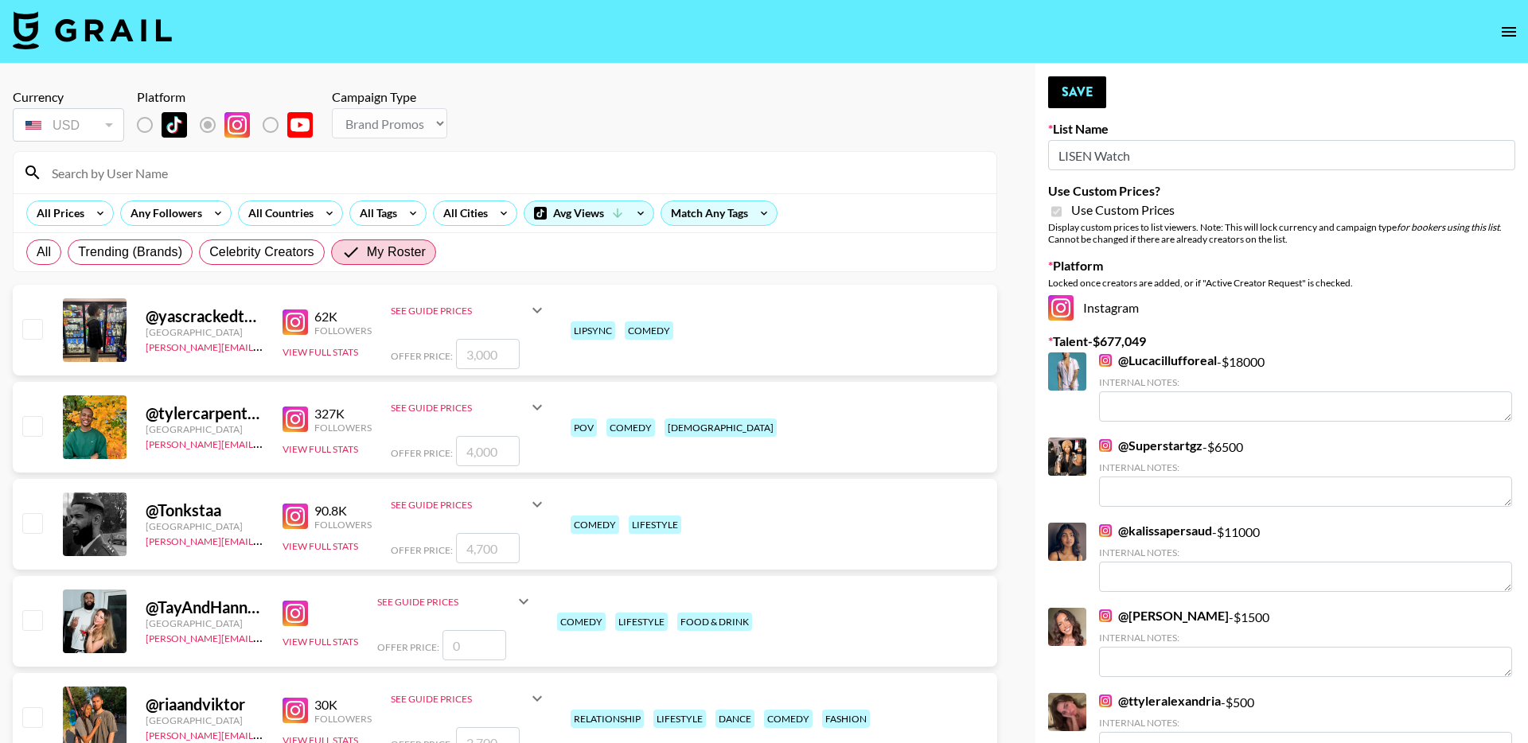
click at [30, 430] on input "checkbox" at bounding box center [31, 425] width 19 height 19
checkbox input "true"
drag, startPoint x: 500, startPoint y: 453, endPoint x: 437, endPoint y: 453, distance: 63.7
click at [437, 453] on div "Offer Price: 4000" at bounding box center [469, 451] width 156 height 30
type input "5"
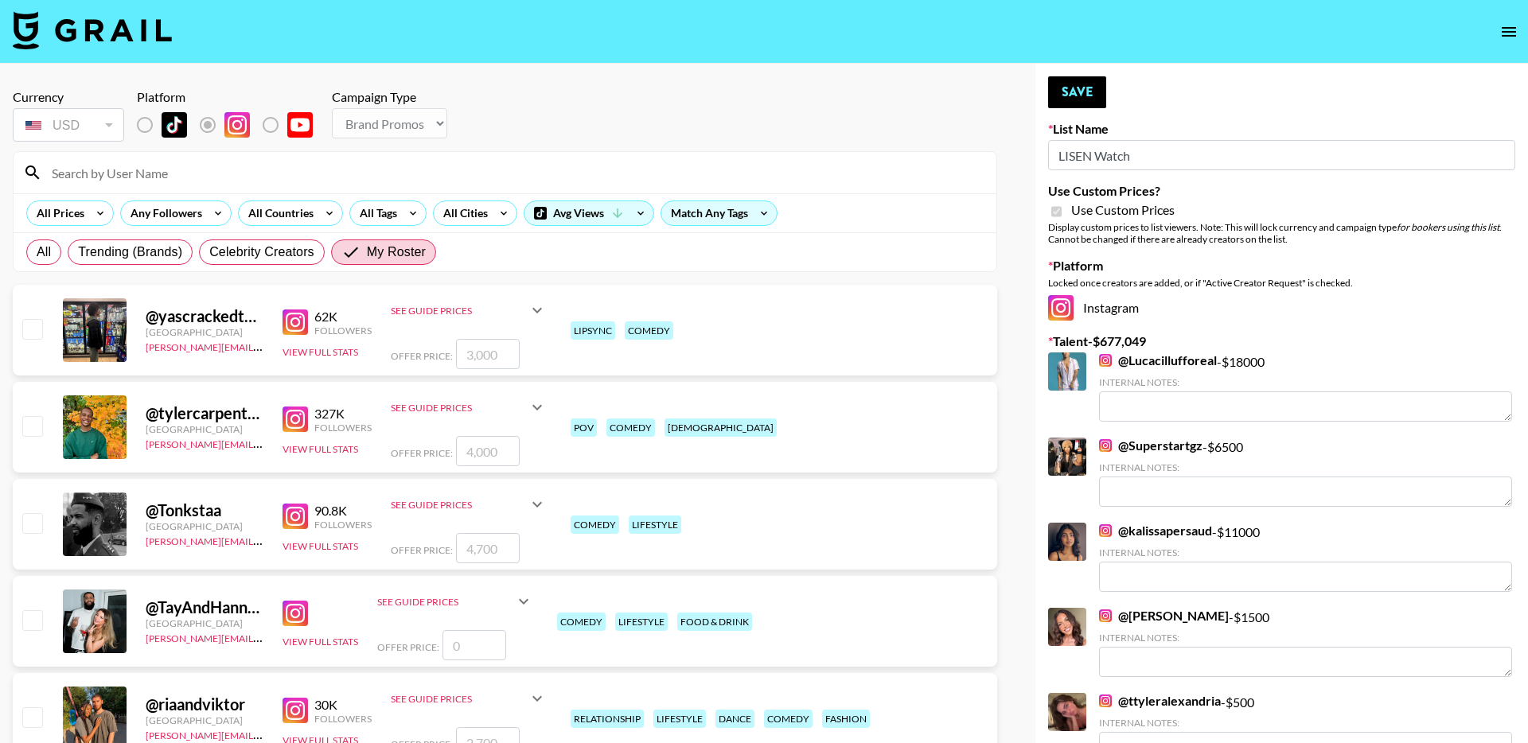
checkbox input "true"
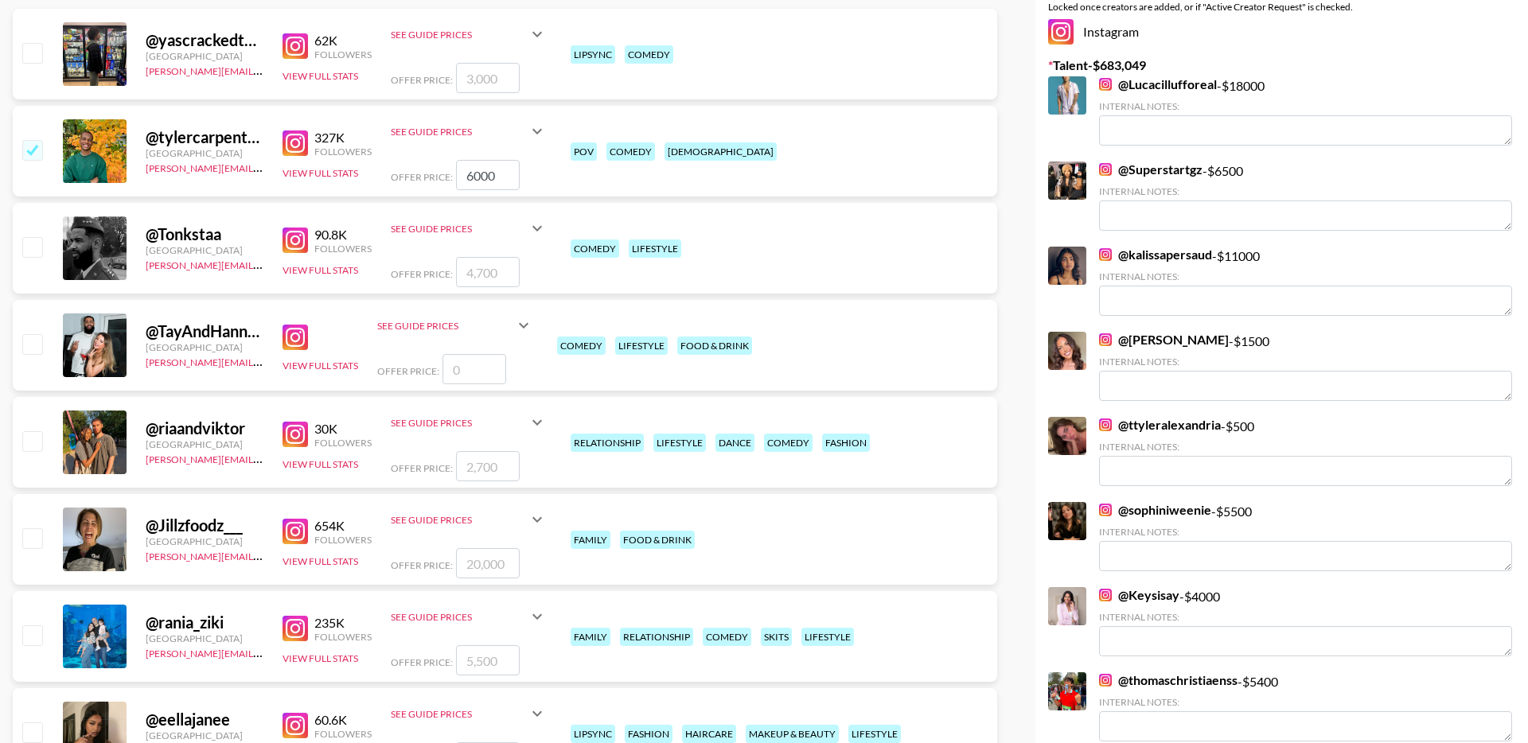
scroll to position [285, 0]
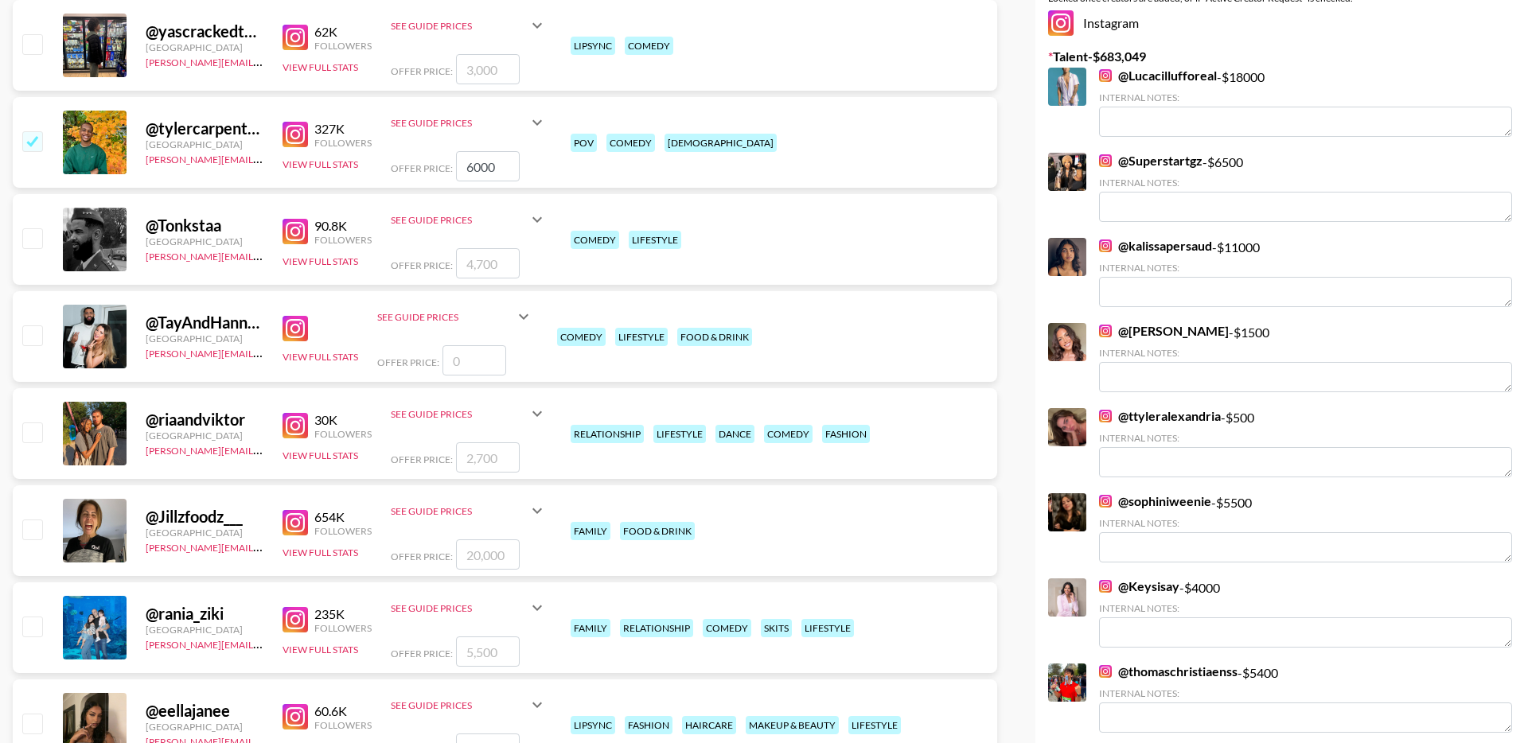
type input "6000"
click at [37, 430] on input "checkbox" at bounding box center [31, 431] width 19 height 19
checkbox input "true"
drag, startPoint x: 512, startPoint y: 461, endPoint x: 441, endPoint y: 461, distance: 71.6
click at [441, 461] on div "Offer Price: 2700" at bounding box center [469, 457] width 156 height 30
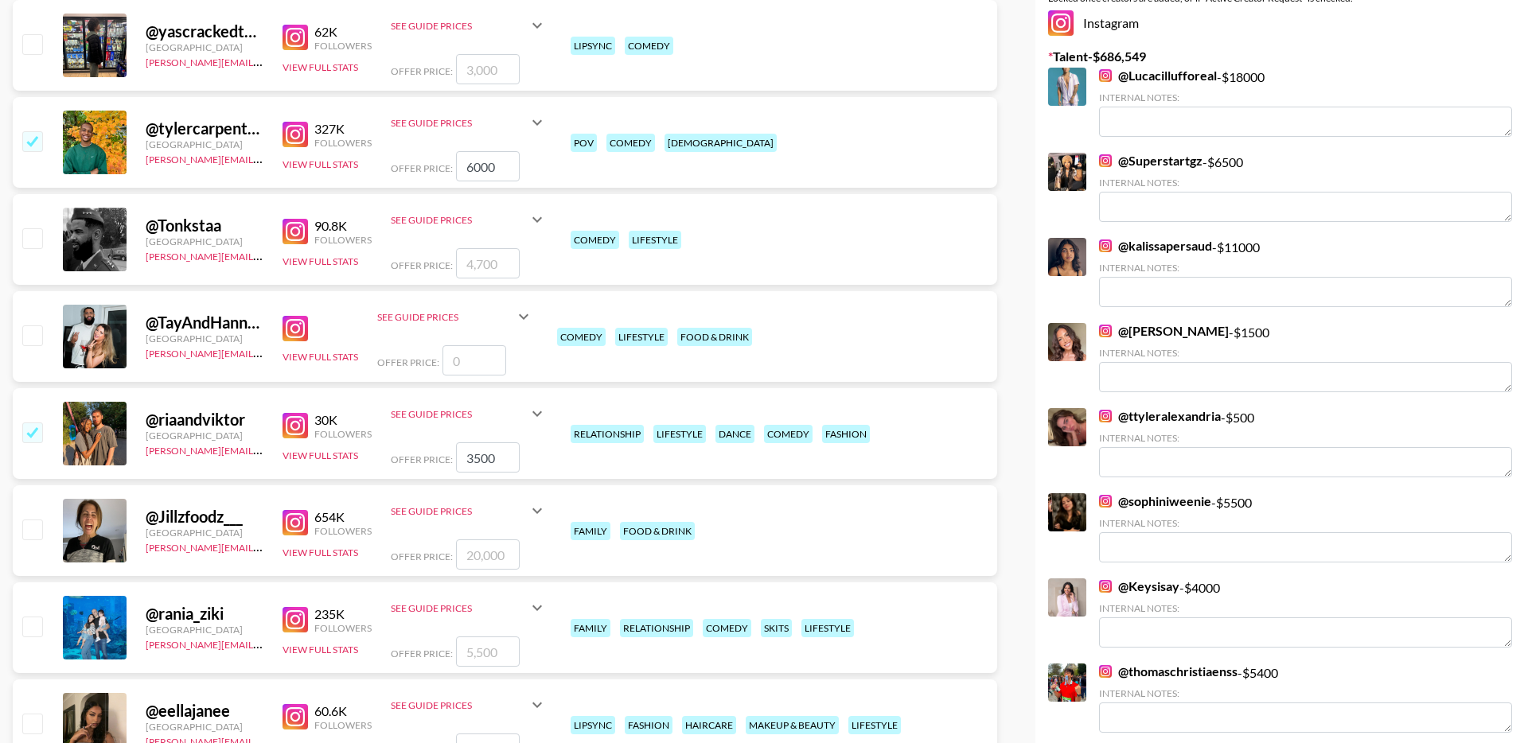
drag, startPoint x: 500, startPoint y: 458, endPoint x: 445, endPoint y: 458, distance: 54.9
click at [445, 458] on div "Offer Price: 3500" at bounding box center [469, 457] width 156 height 30
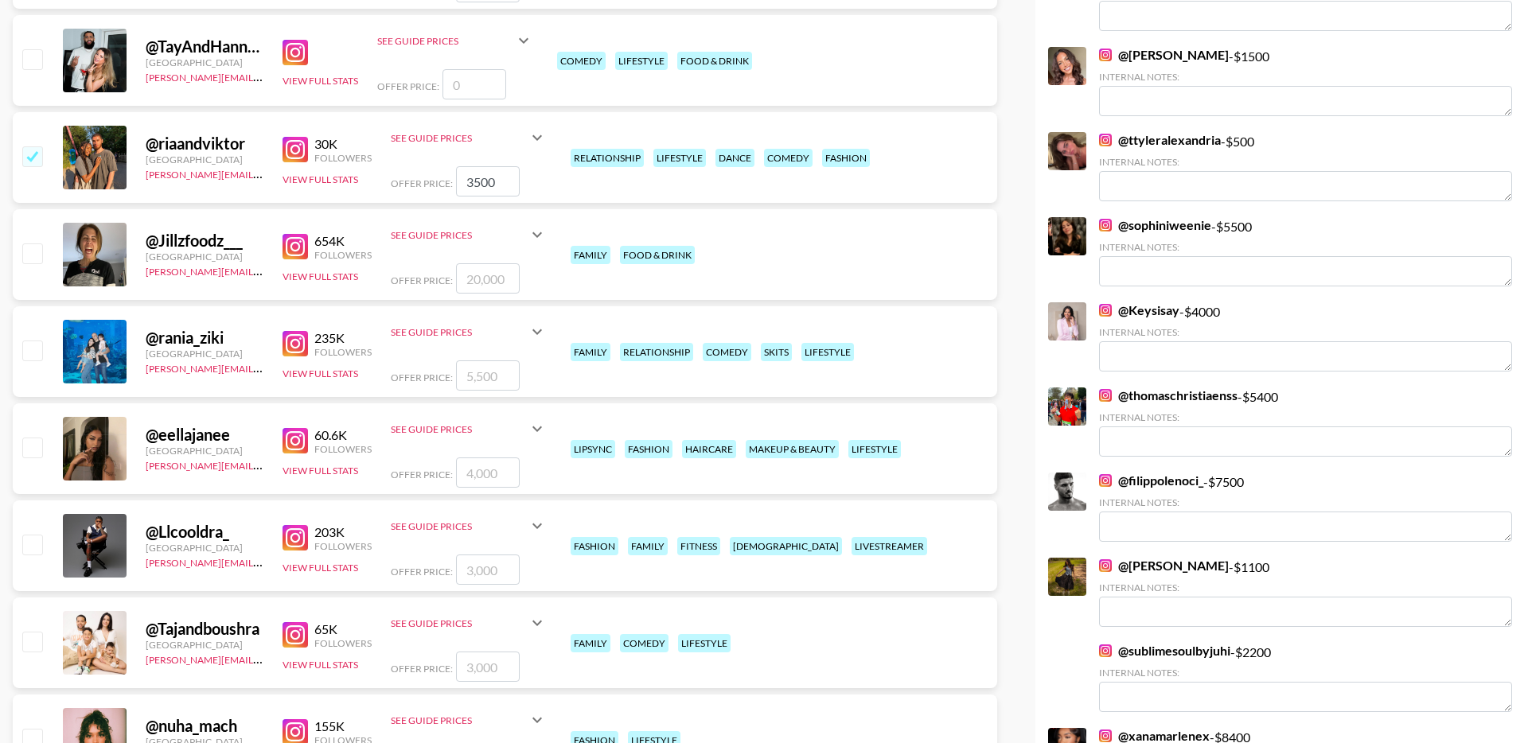
scroll to position [587, 0]
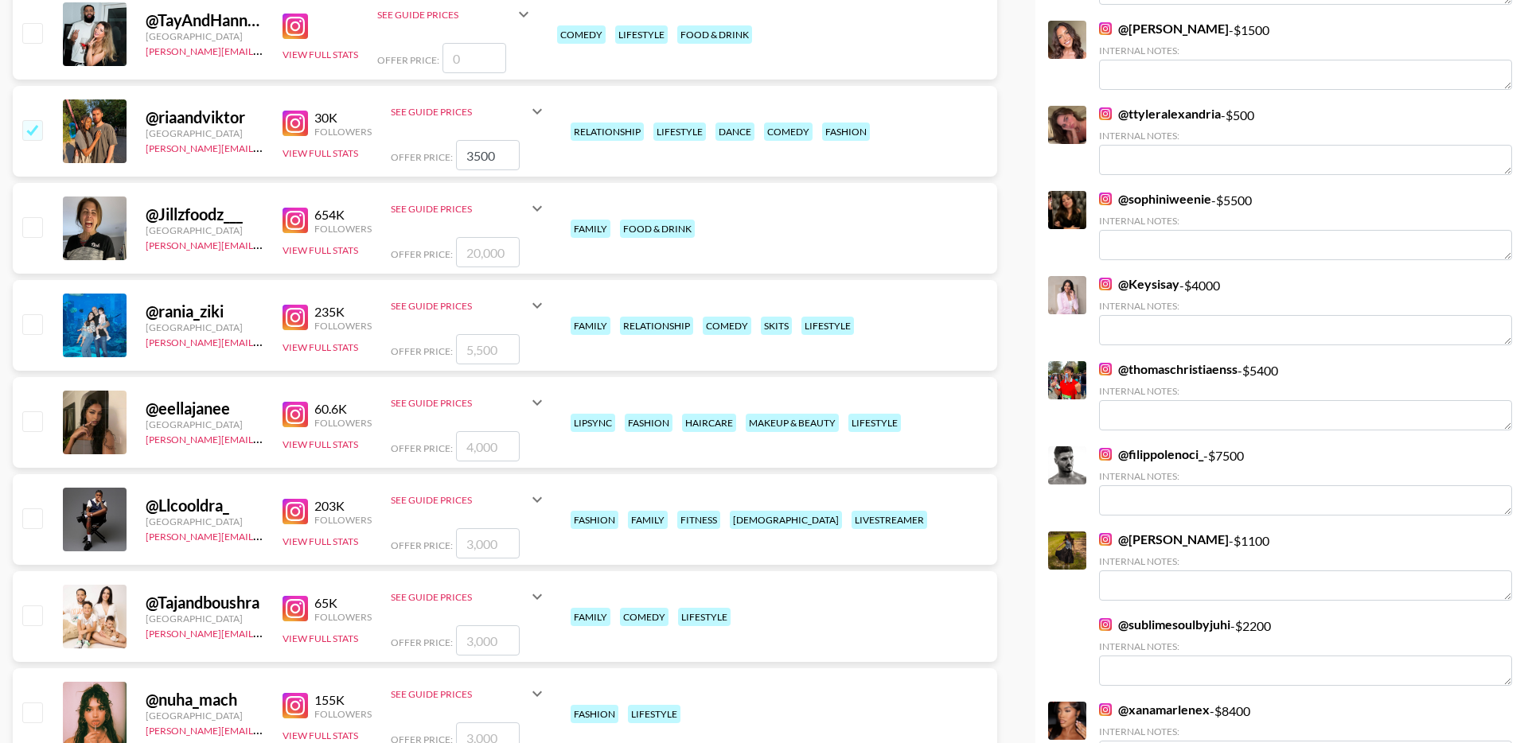
type input "3500"
click at [37, 322] on input "checkbox" at bounding box center [31, 323] width 19 height 19
checkbox input "true"
drag, startPoint x: 504, startPoint y: 352, endPoint x: 408, endPoint y: 352, distance: 95.5
click at [408, 352] on div "Offer Price: 5500" at bounding box center [469, 349] width 156 height 30
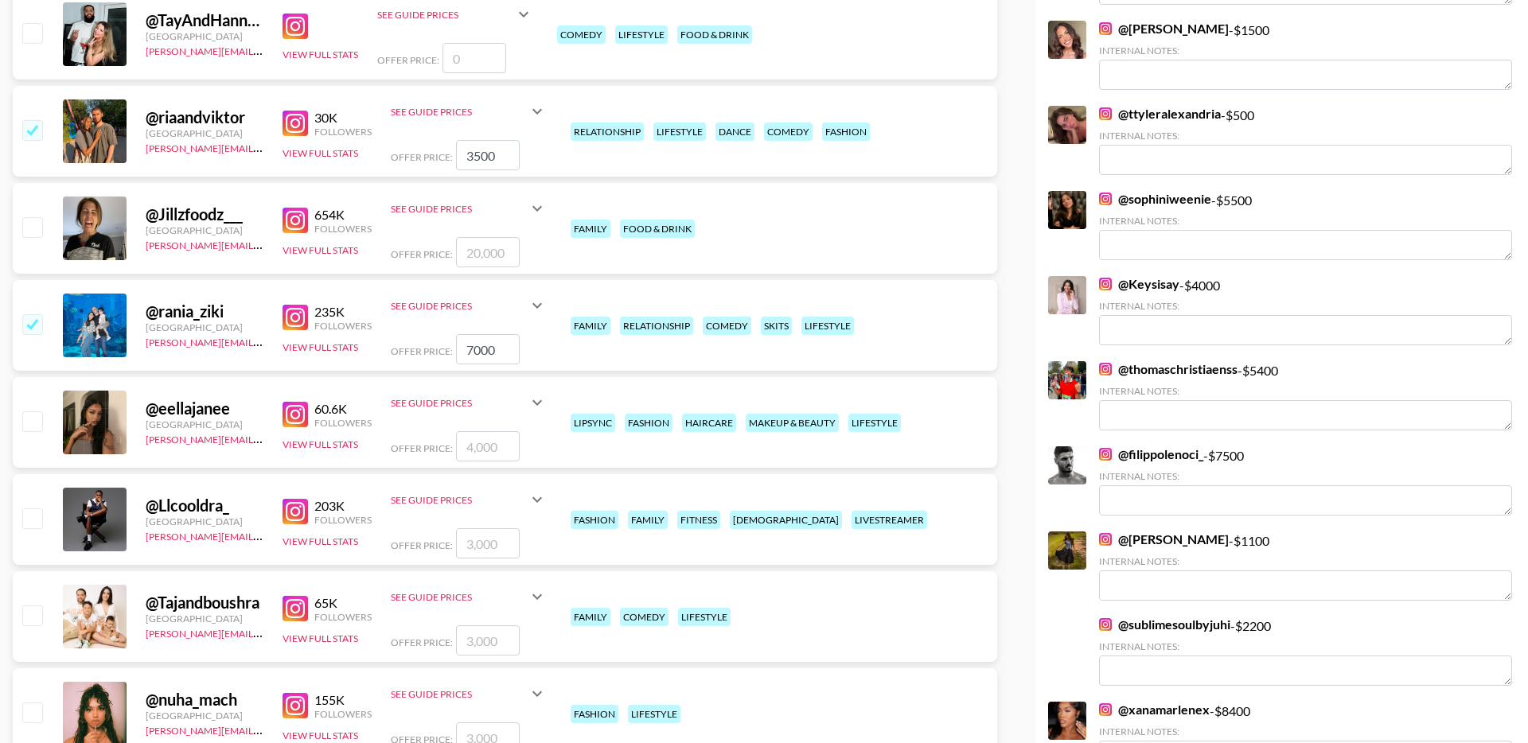
drag, startPoint x: 483, startPoint y: 347, endPoint x: 442, endPoint y: 347, distance: 40.6
click at [442, 347] on div "Offer Price: 7000" at bounding box center [469, 349] width 156 height 30
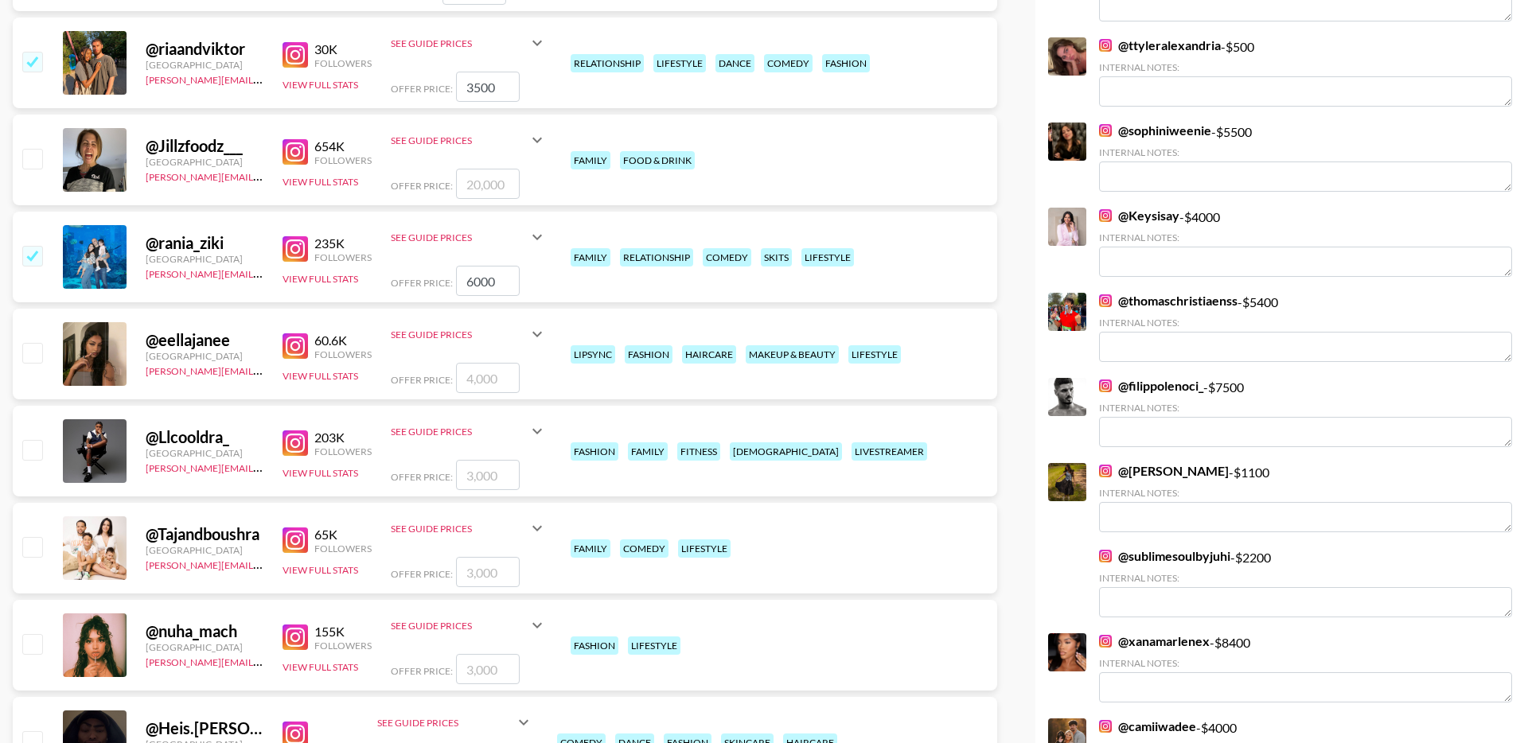
scroll to position [663, 0]
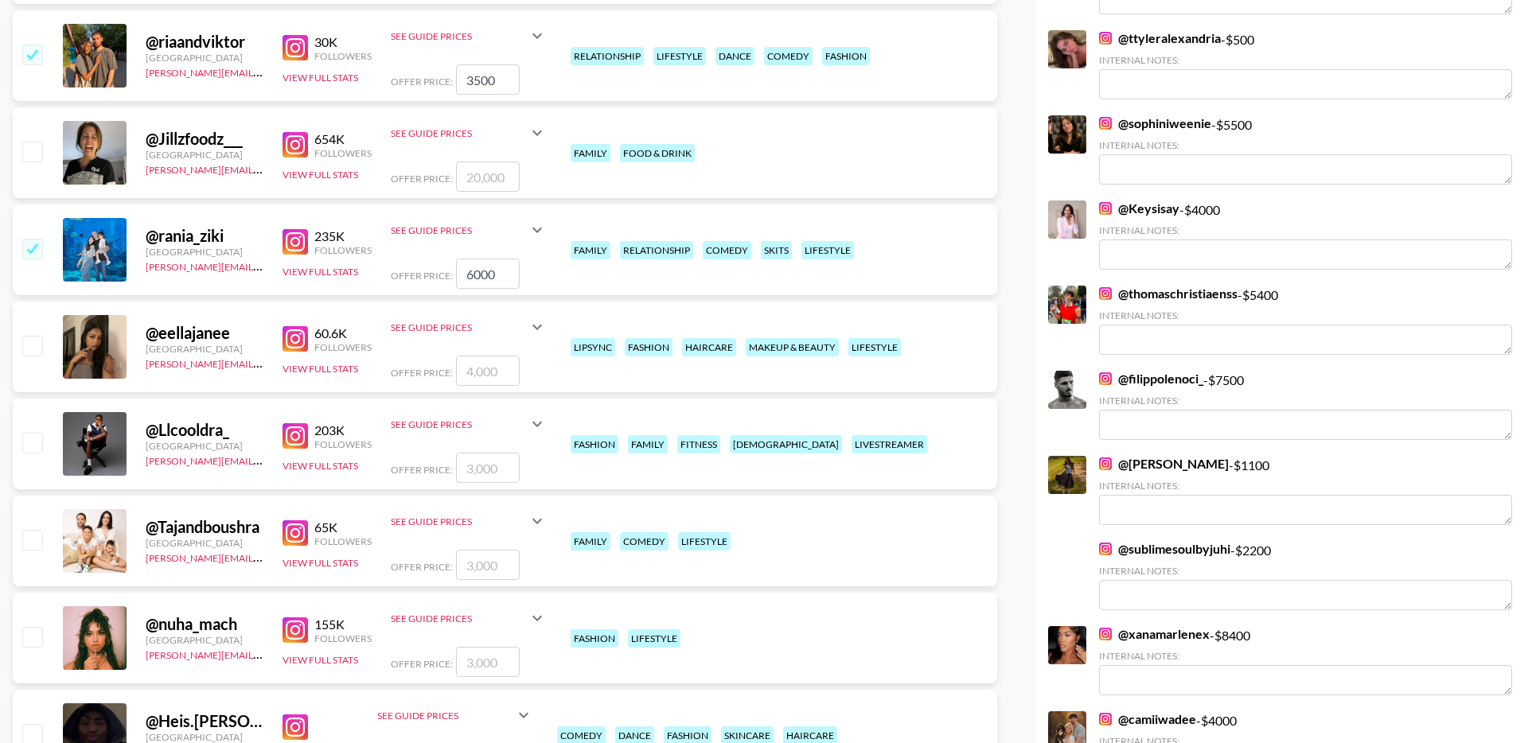
type input "6000"
click at [36, 345] on input "checkbox" at bounding box center [31, 345] width 19 height 19
checkbox input "true"
type input "4000"
drag, startPoint x: 503, startPoint y: 374, endPoint x: 452, endPoint y: 372, distance: 51.0
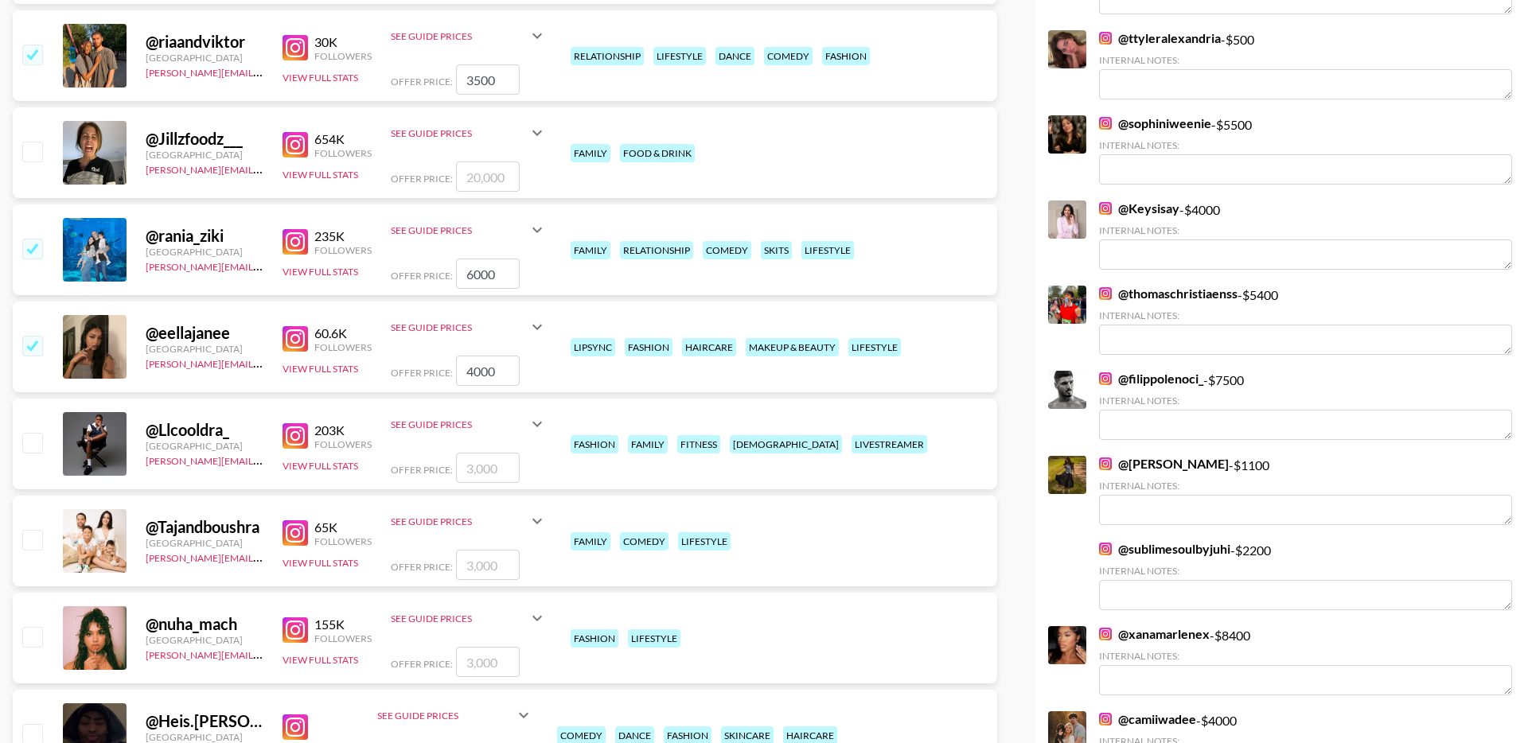
click at [452, 372] on div "Offer Price: 4000" at bounding box center [469, 371] width 156 height 30
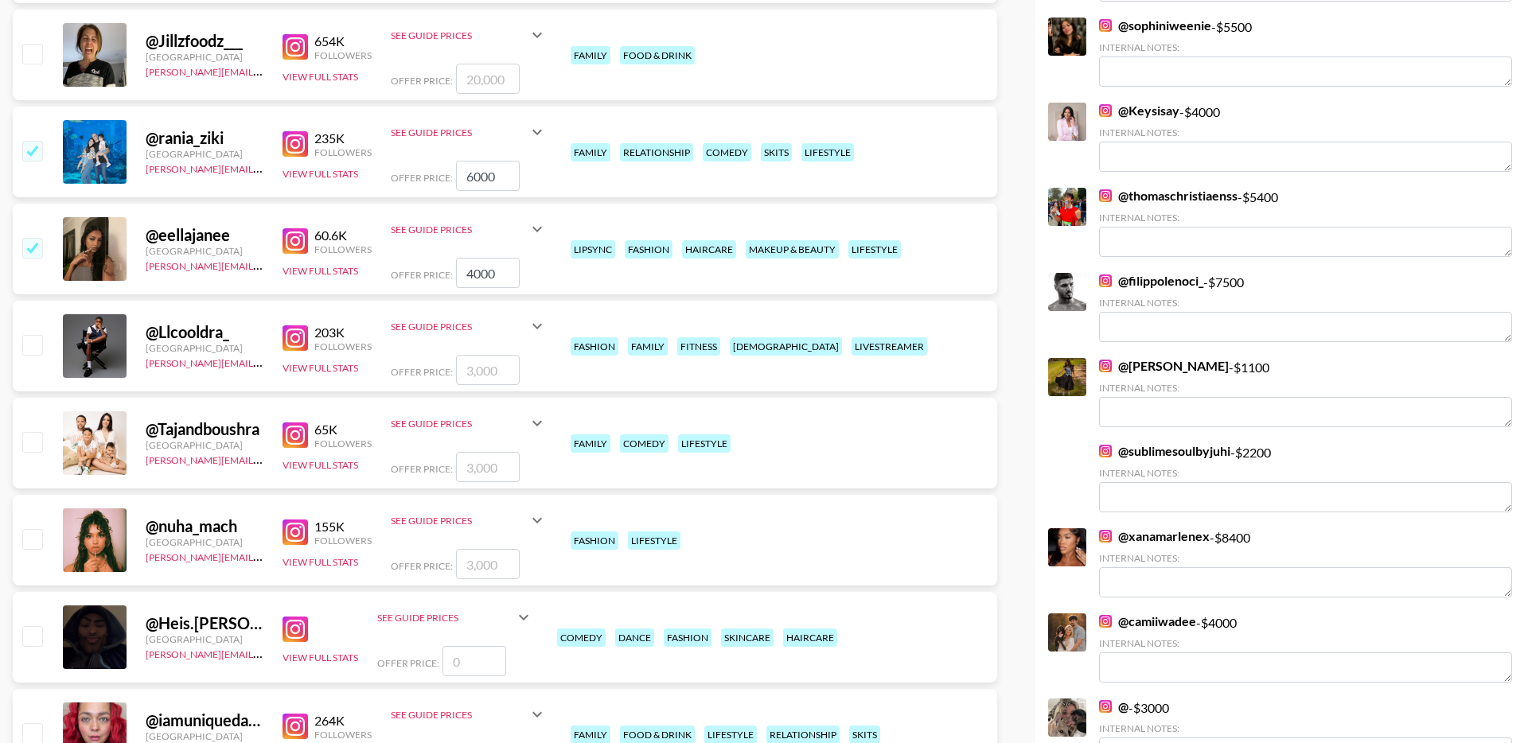
scroll to position [774, 0]
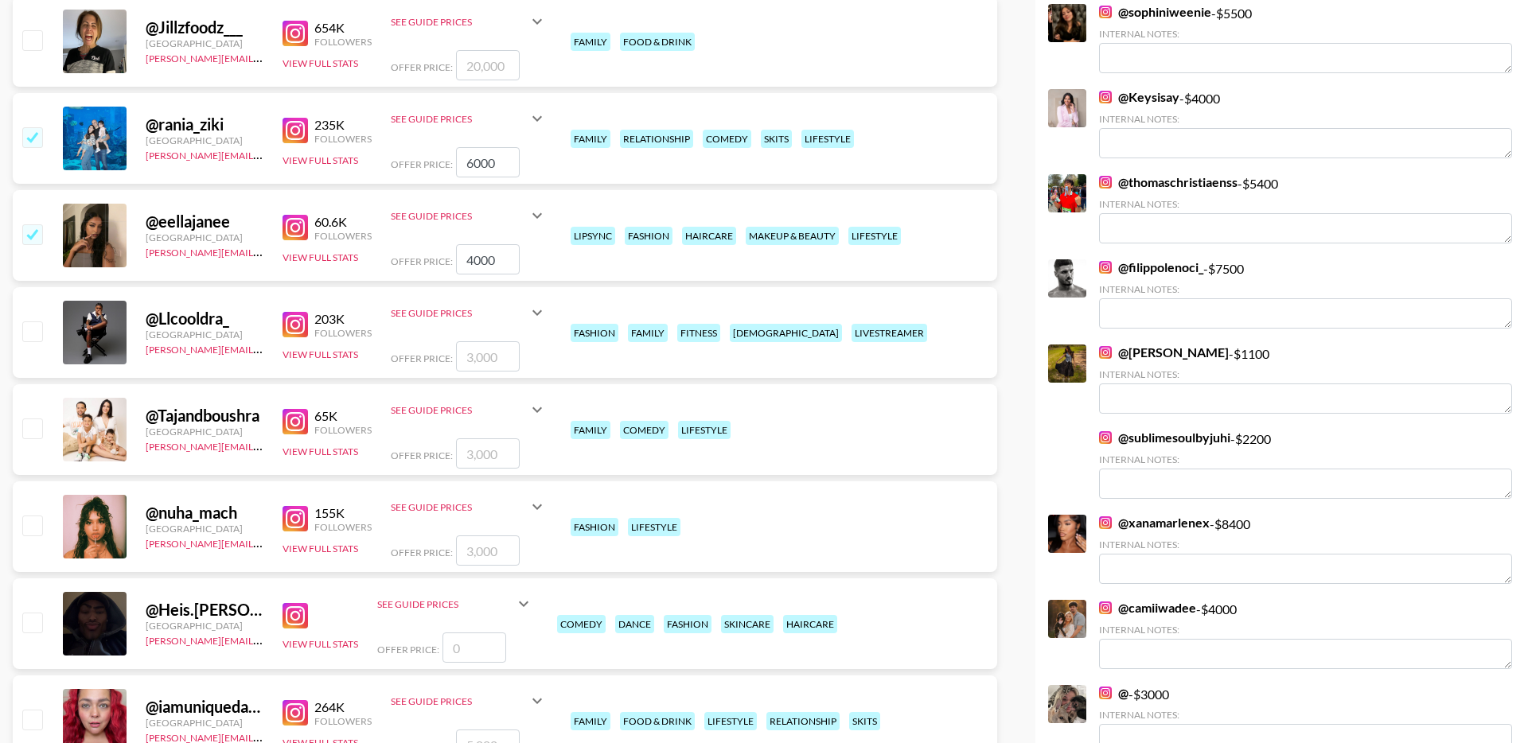
click at [31, 520] on input "checkbox" at bounding box center [31, 525] width 19 height 19
checkbox input "true"
type input "3000"
click at [498, 552] on input "3000" at bounding box center [488, 550] width 64 height 30
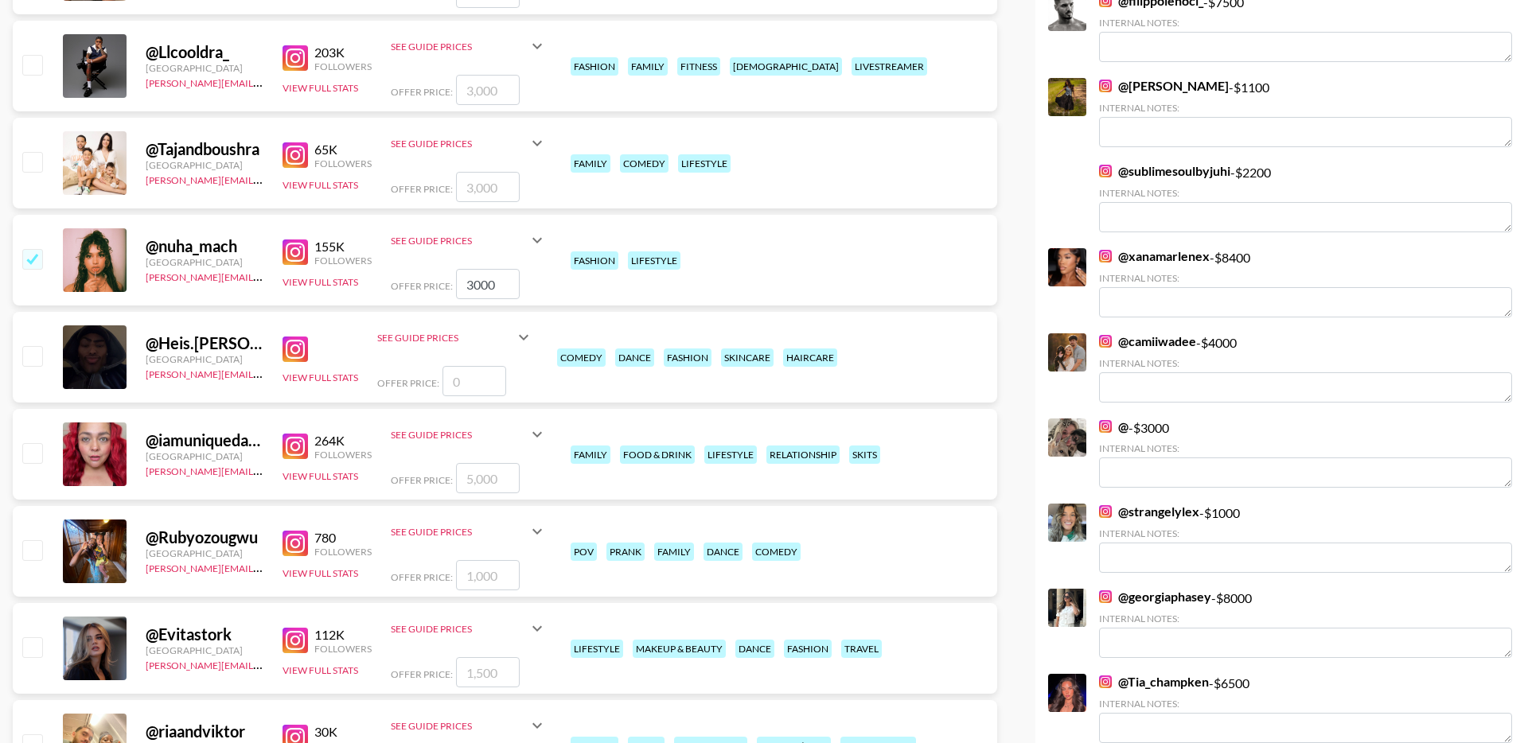
scroll to position [1110, 0]
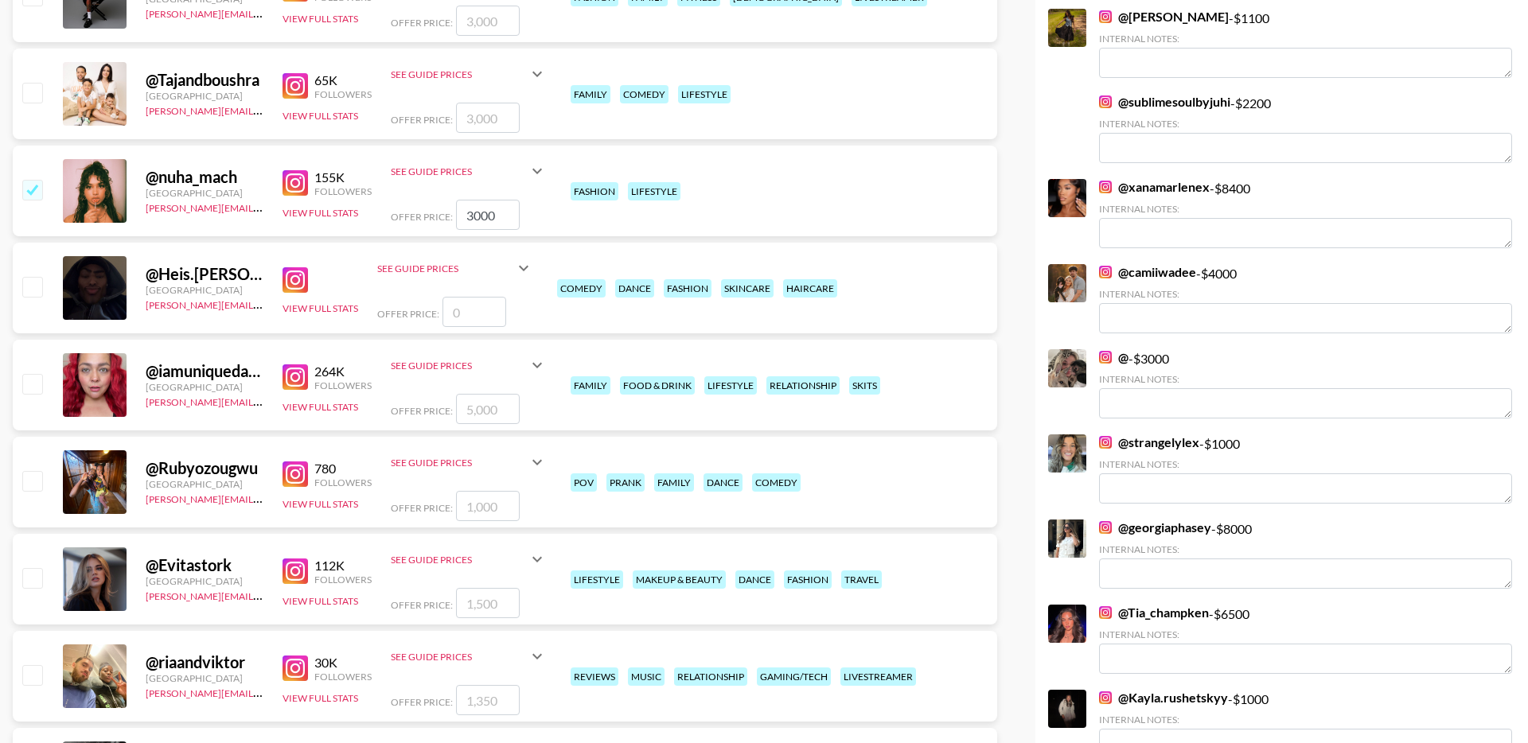
click at [33, 387] on input "checkbox" at bounding box center [31, 383] width 19 height 19
checkbox input "true"
type input "5000"
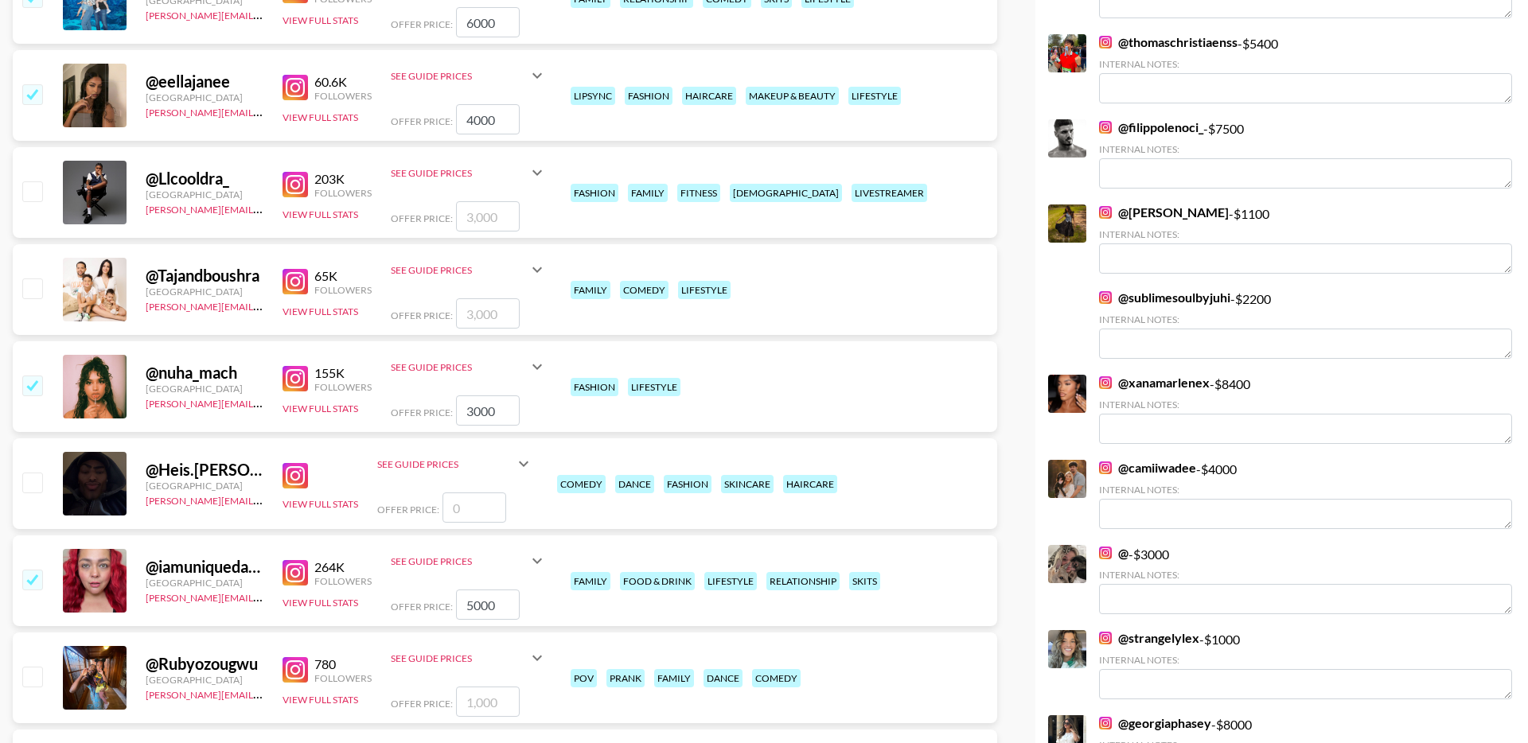
scroll to position [904, 0]
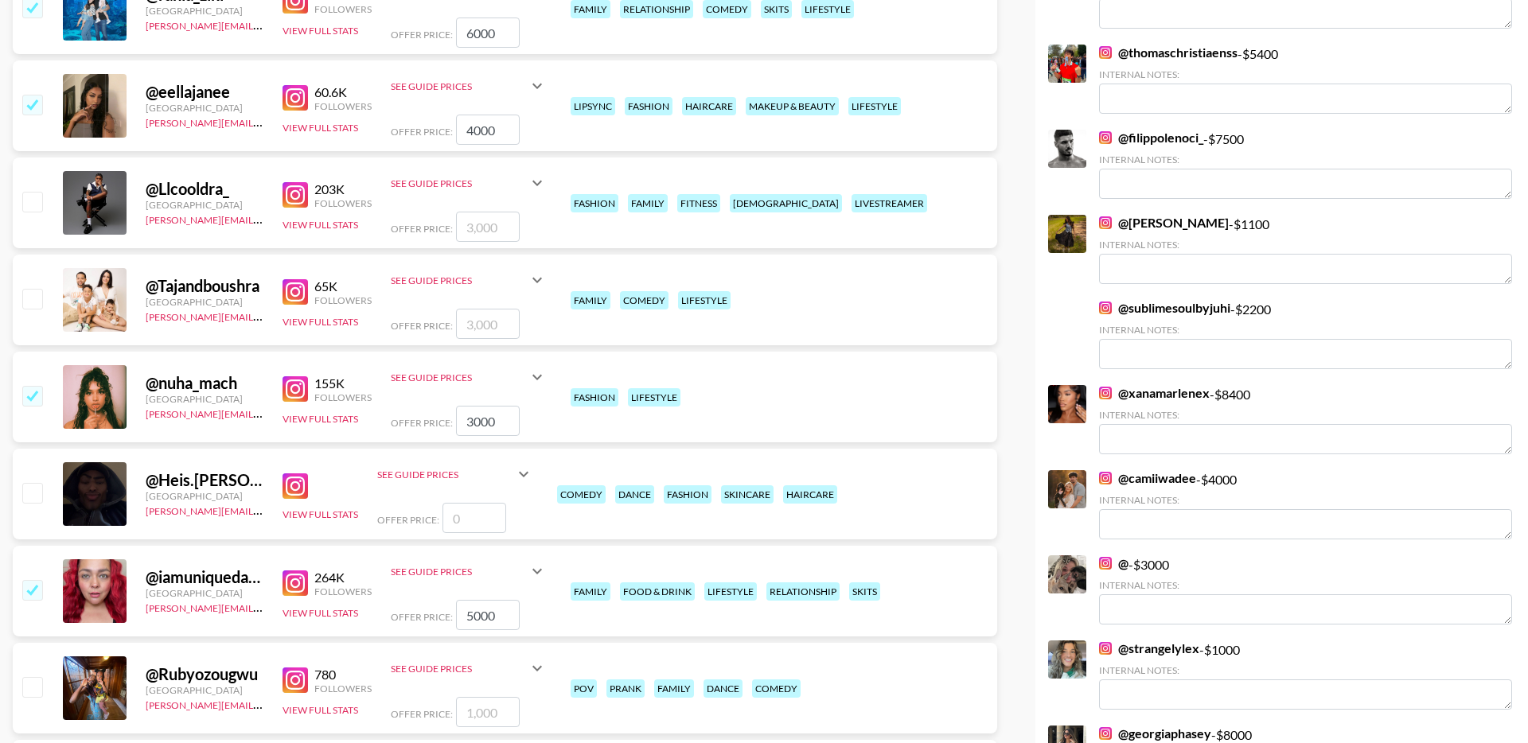
drag, startPoint x: 504, startPoint y: 422, endPoint x: 418, endPoint y: 422, distance: 85.1
click at [419, 422] on div "Offer Price: 3000" at bounding box center [469, 421] width 156 height 30
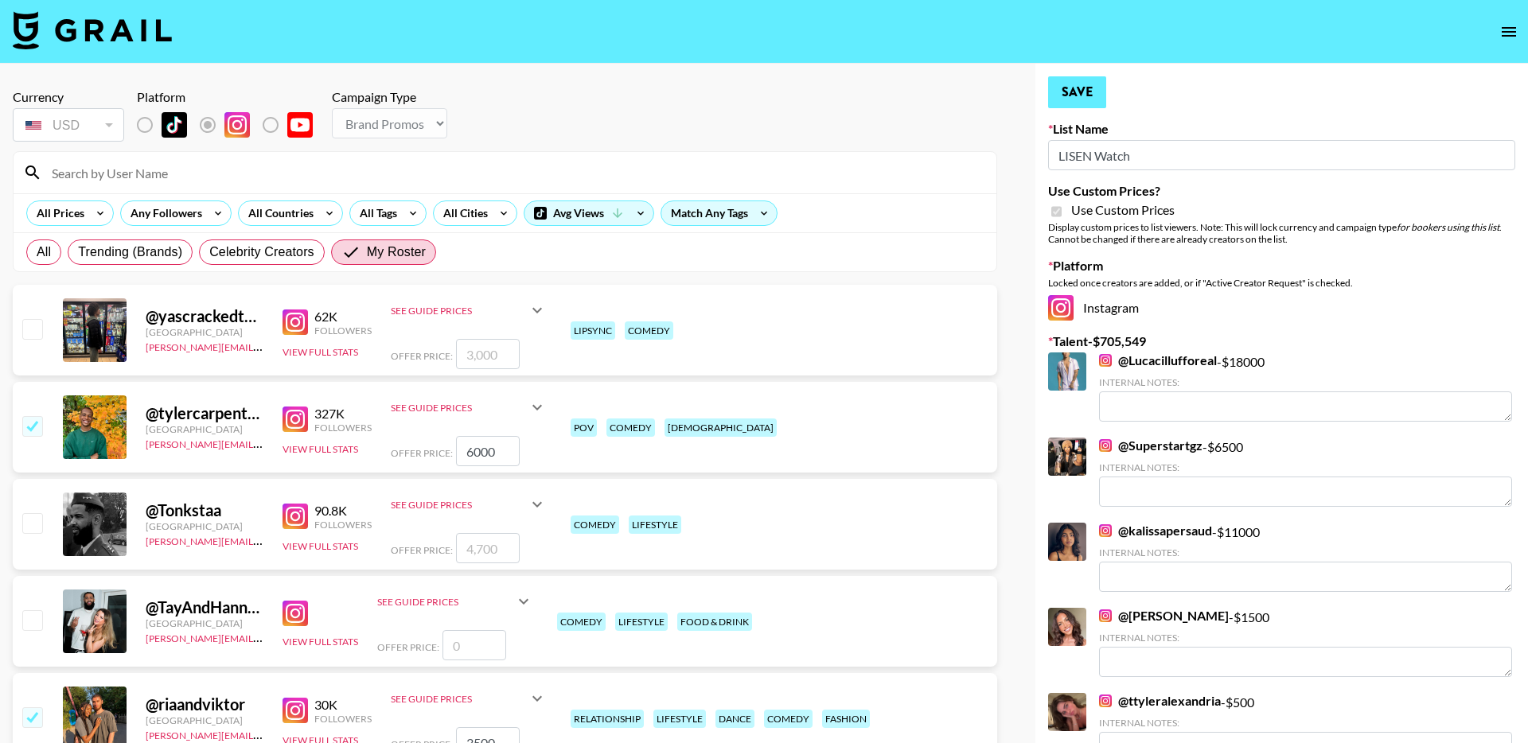
type input "4000"
click at [1067, 96] on button "Save" at bounding box center [1077, 92] width 58 height 32
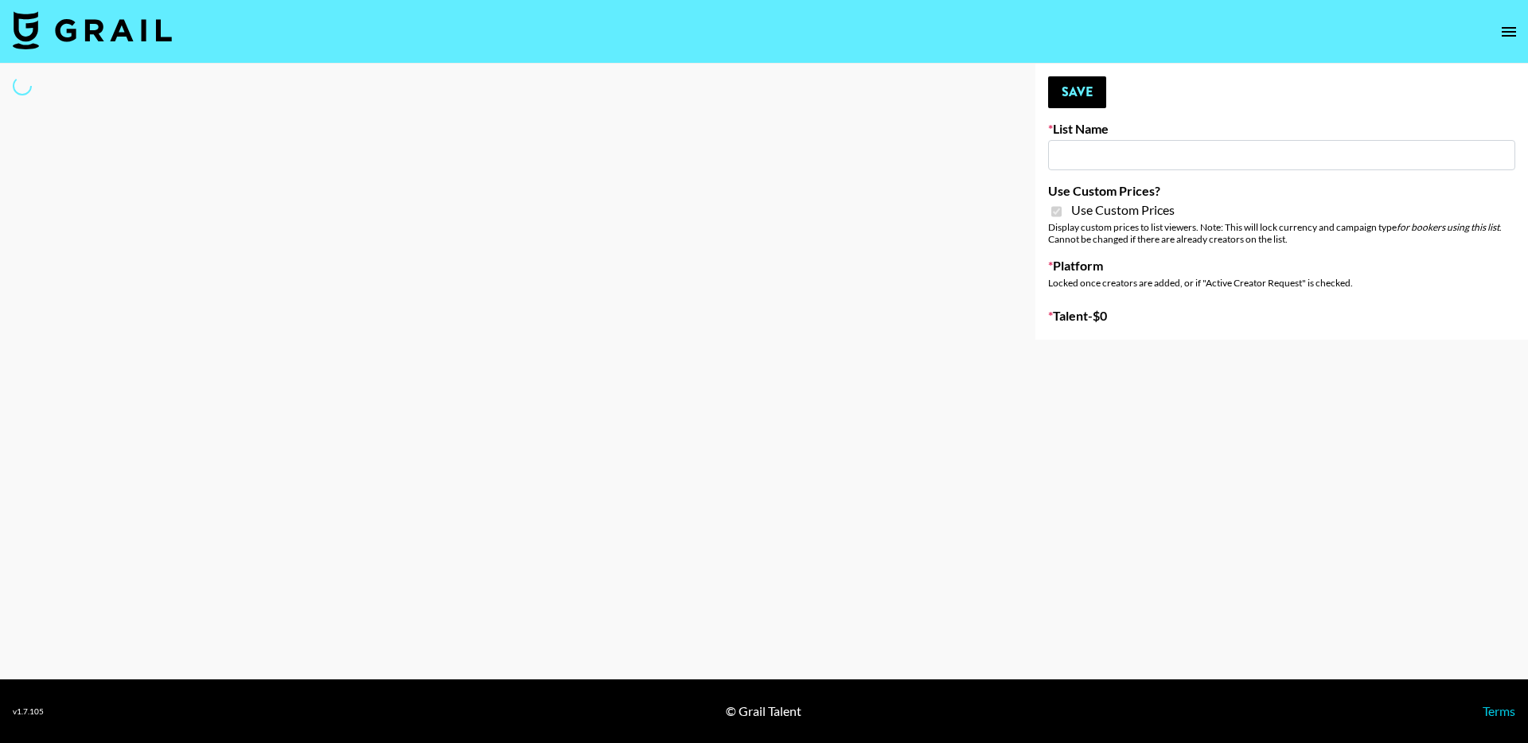
type input "TripleTen"
checkbox input "true"
select select "Brand"
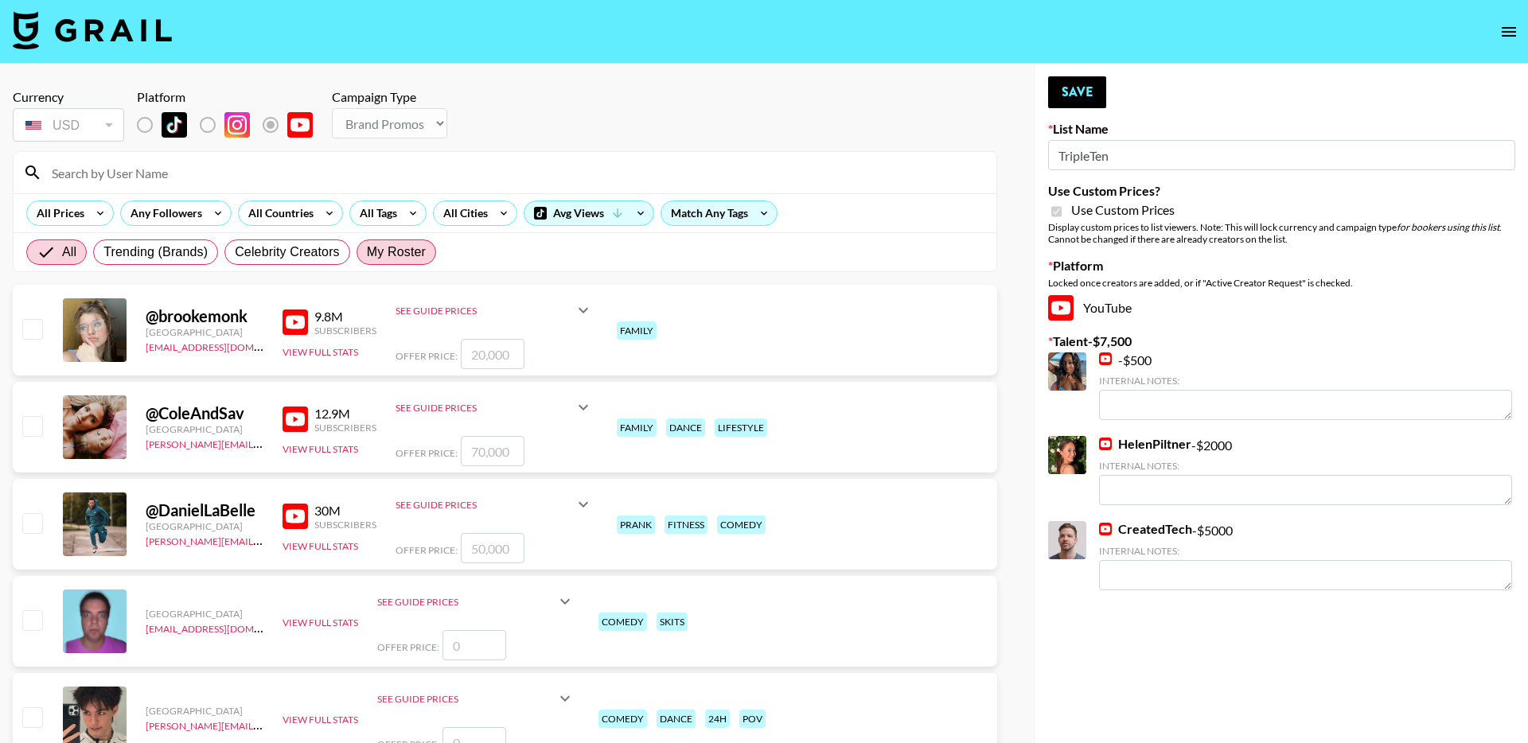
click at [391, 246] on span "My Roster" at bounding box center [396, 252] width 59 height 19
click at [367, 252] on input "My Roster" at bounding box center [367, 252] width 0 height 0
radio input "true"
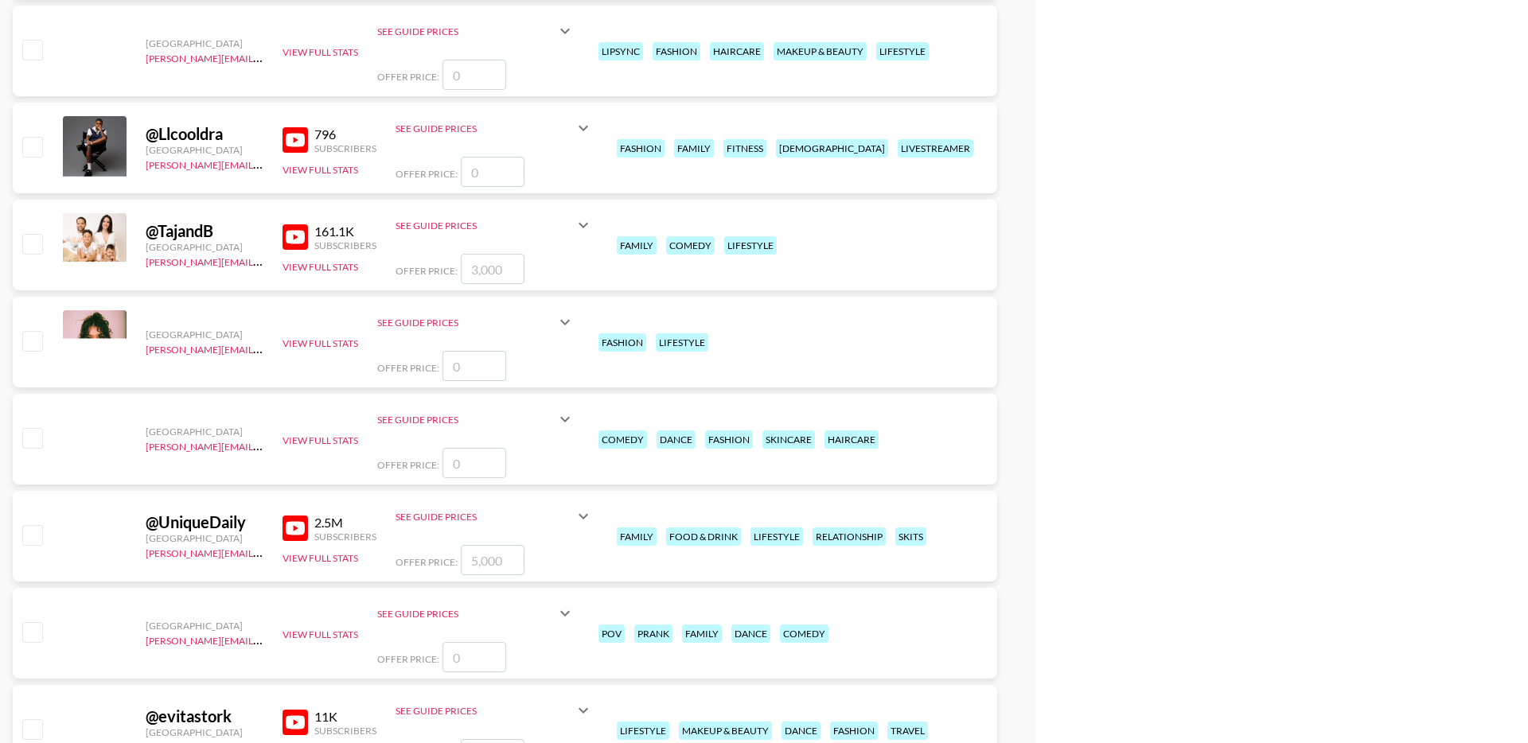
scroll to position [967, 0]
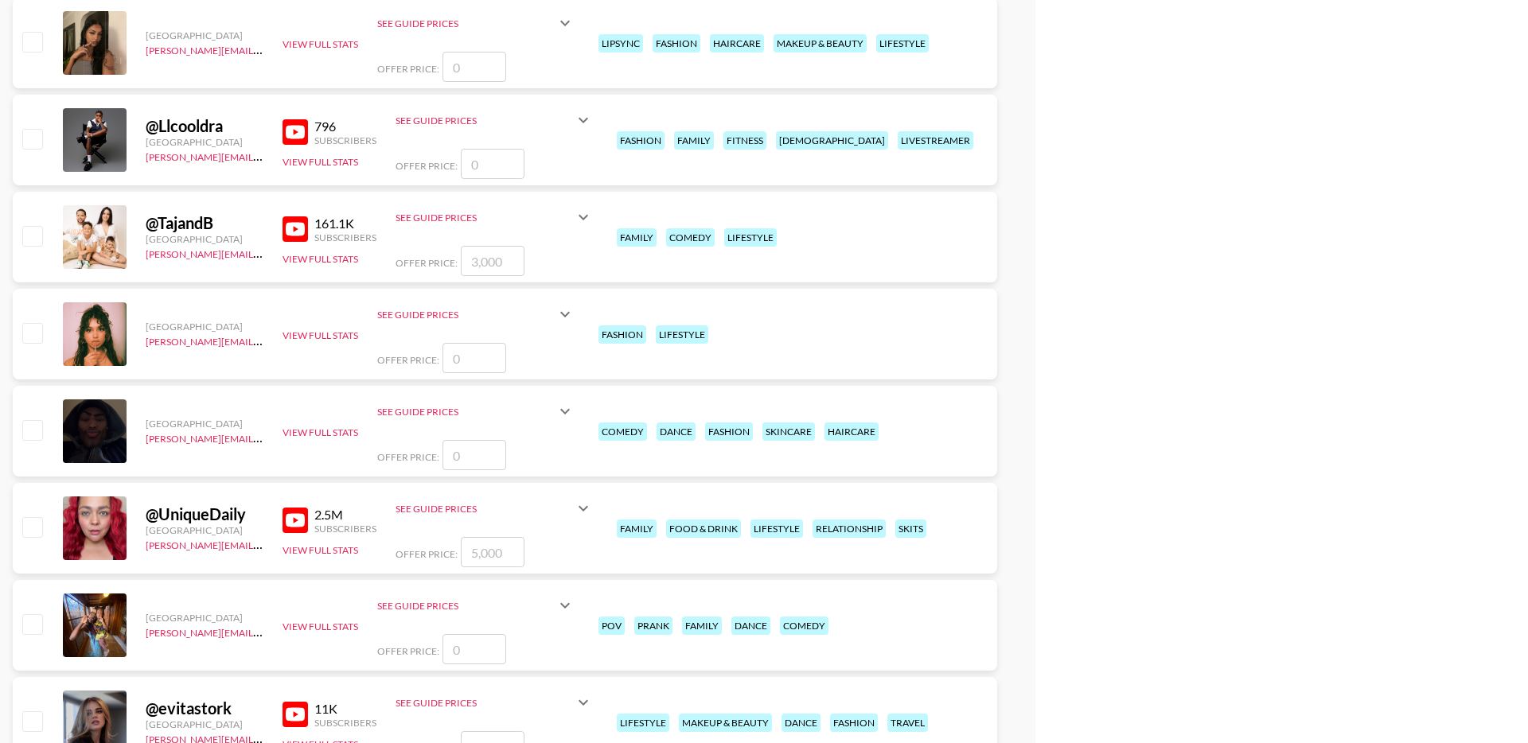
click at [29, 528] on input "checkbox" at bounding box center [31, 526] width 19 height 19
checkbox input "true"
type input "5000"
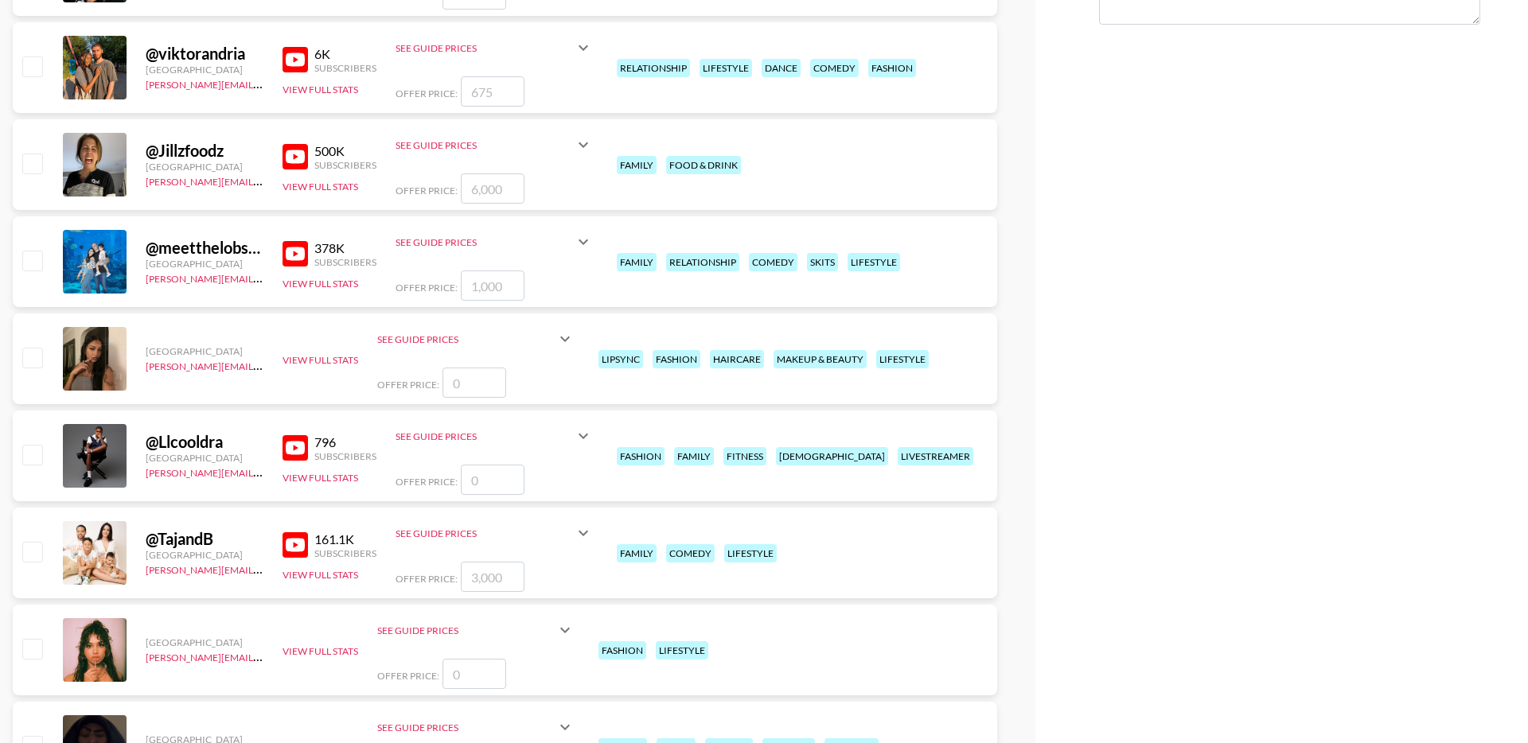
scroll to position [1268, 0]
